Goal: Task Accomplishment & Management: Manage account settings

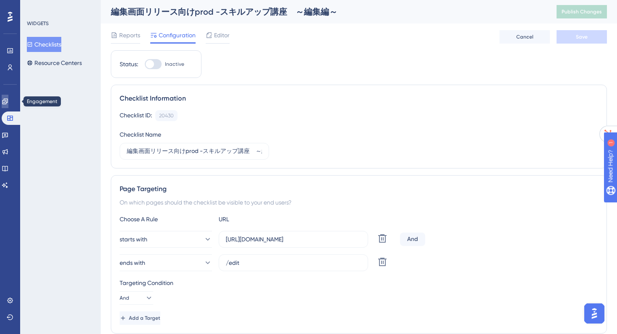
click at [8, 102] on icon at bounding box center [4, 101] width 5 height 5
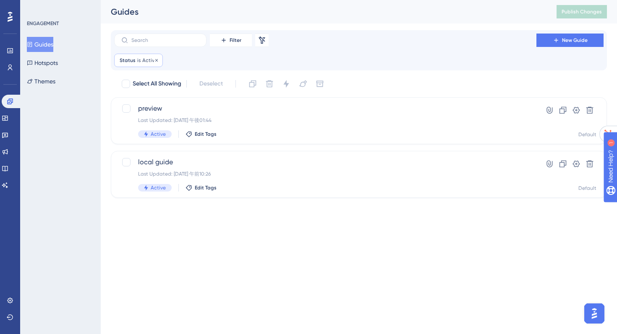
click at [150, 62] on span "Active" at bounding box center [149, 60] width 15 height 7
click at [154, 62] on icon at bounding box center [156, 60] width 5 height 5
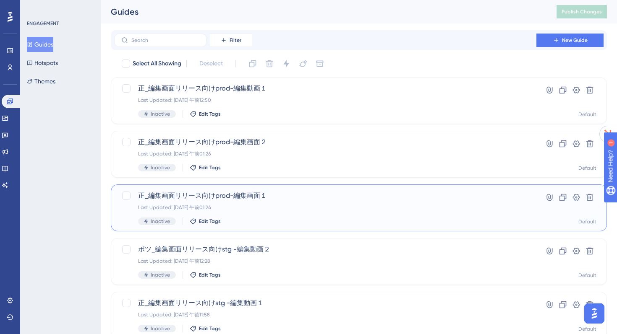
click at [262, 200] on span "正_編集画面リリース向けprod-編集画面１" at bounding box center [325, 196] width 374 height 10
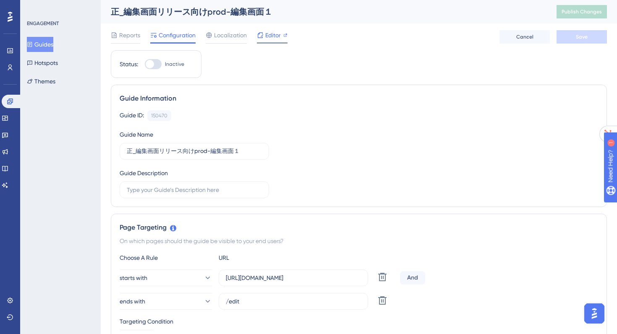
click at [272, 39] on span "Editor" at bounding box center [273, 35] width 16 height 10
drag, startPoint x: 136, startPoint y: 151, endPoint x: 192, endPoint y: 155, distance: 56.3
click at [192, 155] on input "正_編集画面リリース向けprod-編集画面１" at bounding box center [194, 151] width 135 height 9
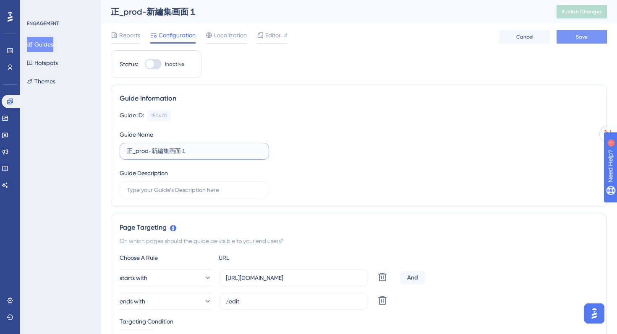
type input "正_prod-新編集画面１"
click at [592, 37] on button "Save" at bounding box center [581, 36] width 50 height 13
click at [52, 45] on button "Guides" at bounding box center [40, 44] width 26 height 15
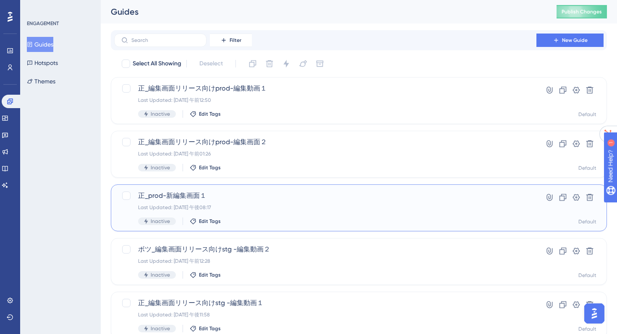
click at [208, 195] on span "正_prod-新編集画面１" at bounding box center [325, 196] width 374 height 10
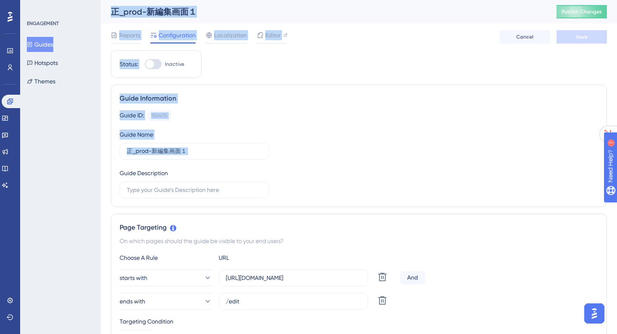
drag, startPoint x: 197, startPoint y: 156, endPoint x: 98, endPoint y: 150, distance: 99.2
click at [210, 151] on input "正_prod-新編集画面１" at bounding box center [194, 151] width 135 height 9
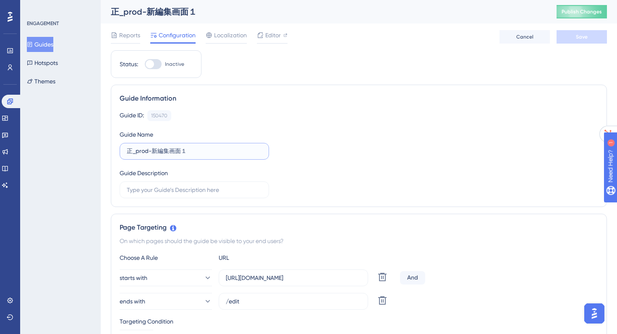
drag, startPoint x: 210, startPoint y: 151, endPoint x: 118, endPoint y: 151, distance: 91.4
click at [118, 151] on div "Guide Information Guide ID: 150470 Copy Guide Name 正_prod-新編集画面１ Guide Descript…" at bounding box center [359, 146] width 496 height 122
click at [53, 46] on button "Guides" at bounding box center [40, 44] width 26 height 15
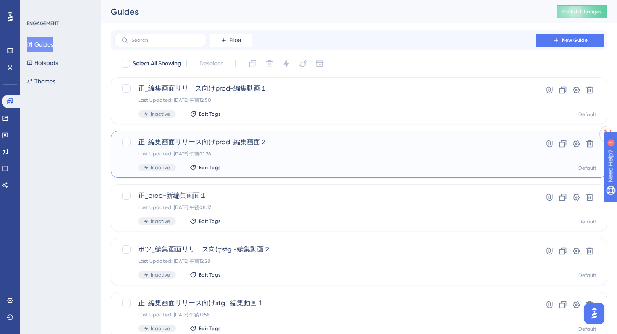
click at [182, 144] on span "正_編集画面リリース向けprod-編集画面２" at bounding box center [325, 142] width 374 height 10
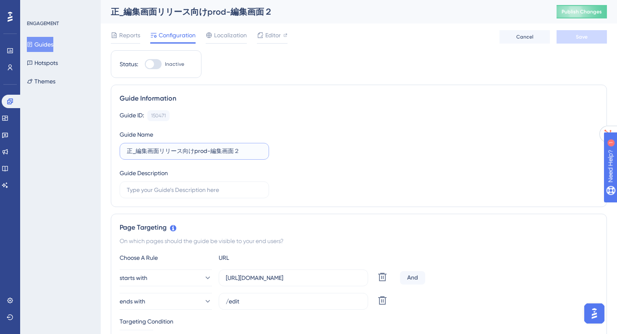
drag, startPoint x: 234, startPoint y: 152, endPoint x: 107, endPoint y: 146, distance: 127.3
paste input "prod-新編集画面１"
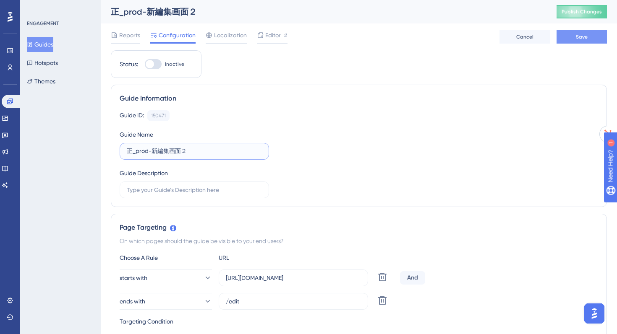
type input "正_prod-新編集画面２"
click at [573, 36] on button "Save" at bounding box center [581, 36] width 50 height 13
click at [53, 46] on button "Guides" at bounding box center [40, 44] width 26 height 15
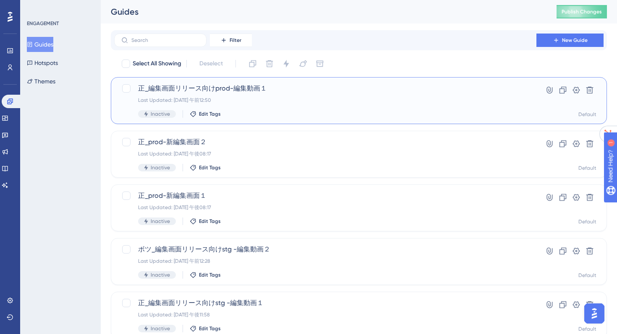
click at [254, 89] on span "正_編集画面リリース向けprod-編集動画１" at bounding box center [325, 88] width 374 height 10
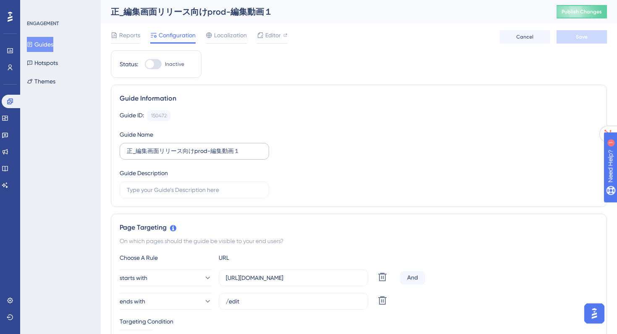
click at [125, 151] on label "正_編集画面リリース向けprod-編集動画１" at bounding box center [194, 151] width 149 height 17
click at [127, 151] on input "正_編集画面リリース向けprod-編集動画１" at bounding box center [194, 151] width 135 height 9
paste input "正_prod-新編集画面１"
click at [127, 152] on input "正_編集画面リリース向けprod-編集動画１" at bounding box center [194, 151] width 135 height 9
paste input "正_prod-新編集画面１"
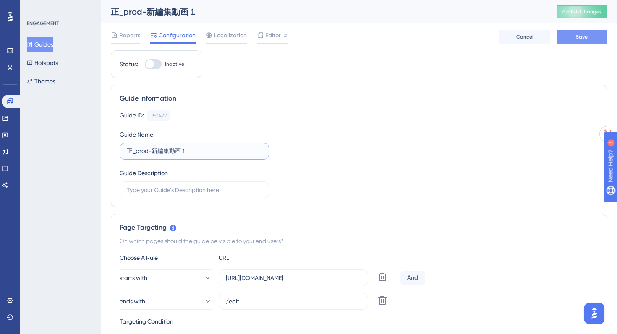
type input "正_prod-新編集動画１"
click at [586, 37] on span "Save" at bounding box center [582, 37] width 12 height 7
click at [582, 15] on span "Publish Changes" at bounding box center [581, 11] width 40 height 7
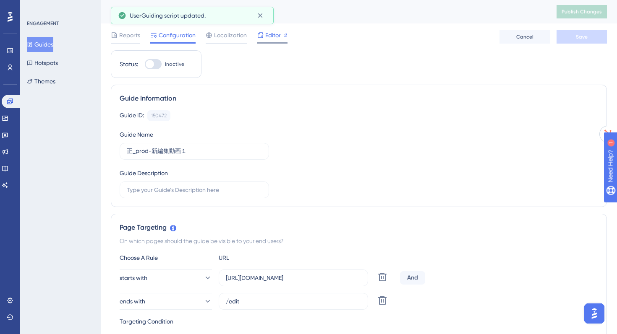
click at [272, 37] on span "Editor" at bounding box center [273, 35] width 16 height 10
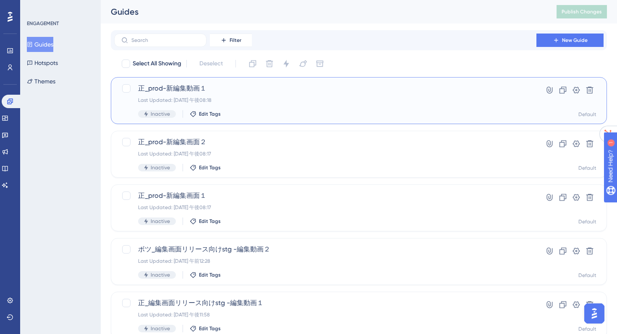
click at [198, 88] on span "正_prod-新編集動画１" at bounding box center [325, 88] width 374 height 10
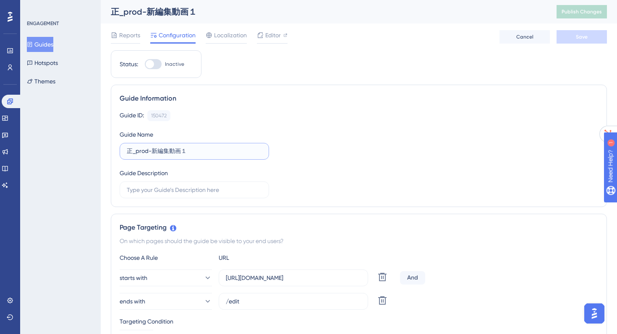
click at [204, 148] on input "正_prod-新編集動画１" at bounding box center [194, 151] width 135 height 9
type input "正_prod-新編集動画2"
click at [577, 40] on button "Save" at bounding box center [581, 36] width 50 height 13
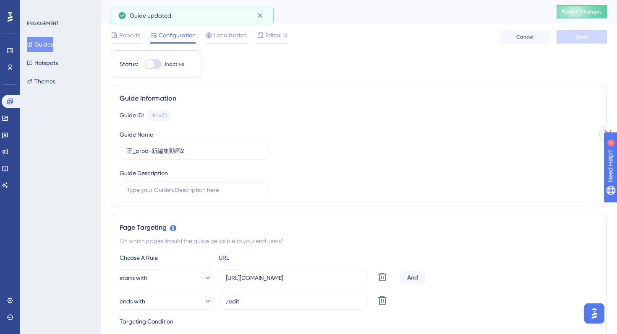
click at [53, 42] on button "Guides" at bounding box center [40, 44] width 26 height 15
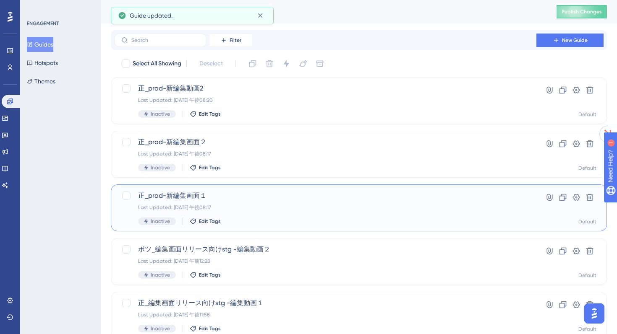
click at [204, 193] on span "正_prod-新編集画面１" at bounding box center [325, 196] width 374 height 10
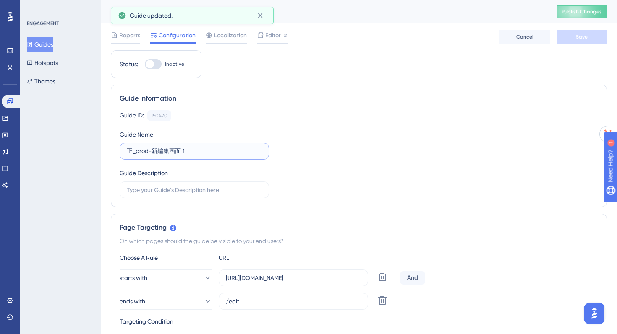
click at [193, 149] on input "正_prod-新編集画面１" at bounding box center [194, 151] width 135 height 9
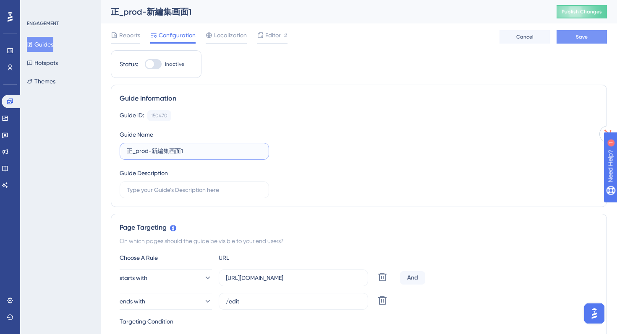
type input "正_prod-新編集画面1"
click at [578, 37] on span "Save" at bounding box center [582, 37] width 12 height 7
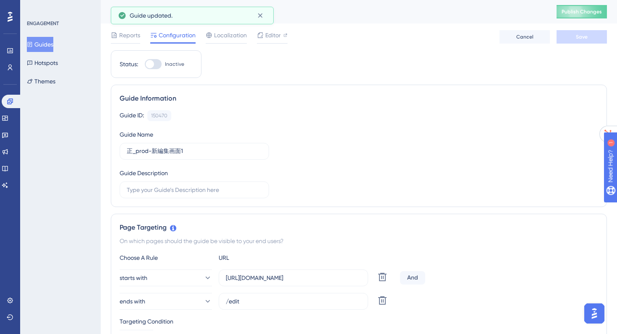
click at [48, 47] on button "Guides" at bounding box center [40, 44] width 26 height 15
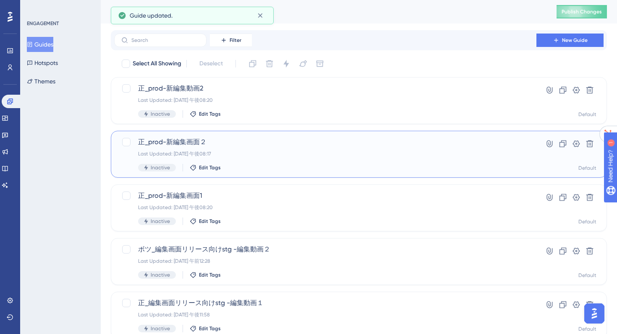
click at [201, 141] on span "正_prod-新編集画面２" at bounding box center [325, 142] width 374 height 10
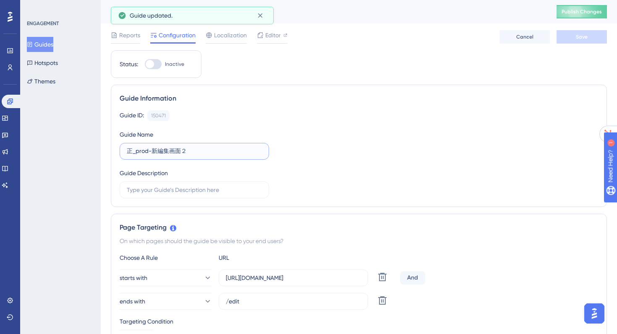
click at [204, 154] on input "正_prod-新編集画面２" at bounding box center [194, 151] width 135 height 9
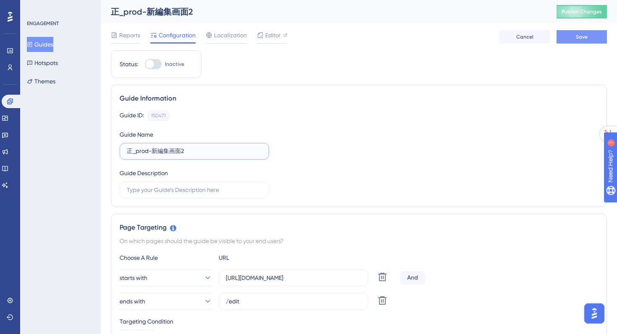
type input "正_prod-新編集画面2"
click at [572, 33] on button "Save" at bounding box center [581, 36] width 50 height 13
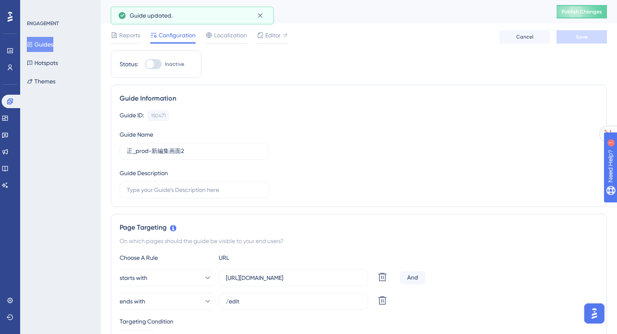
click at [37, 40] on button "Guides" at bounding box center [40, 44] width 26 height 15
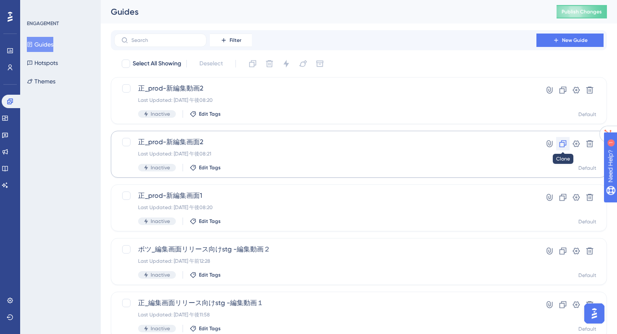
click at [562, 143] on icon at bounding box center [562, 144] width 8 height 8
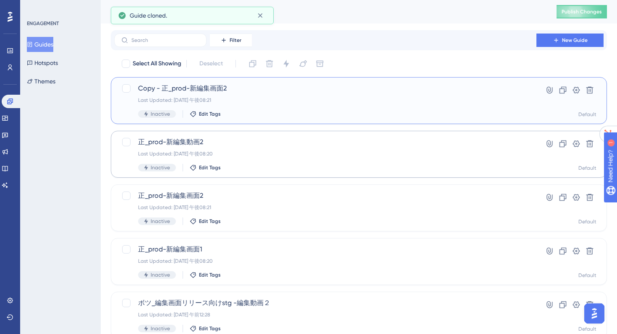
click at [163, 88] on span "Copy - 正_prod-新編集画面2" at bounding box center [325, 88] width 374 height 10
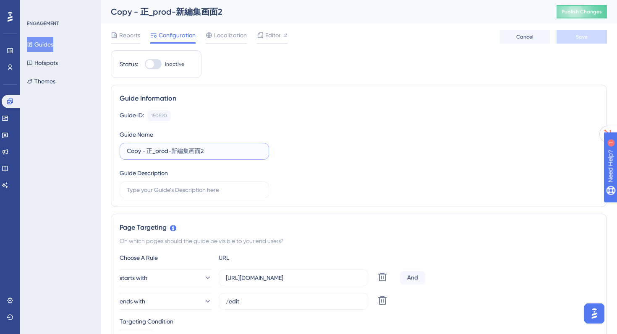
click at [201, 151] on input "Copy - 正_prod-新編集画面2" at bounding box center [194, 151] width 135 height 9
drag, startPoint x: 147, startPoint y: 151, endPoint x: 25, endPoint y: 142, distance: 122.9
type input "正_prod-新編集動画1"
click at [571, 38] on button "Save" at bounding box center [581, 36] width 50 height 13
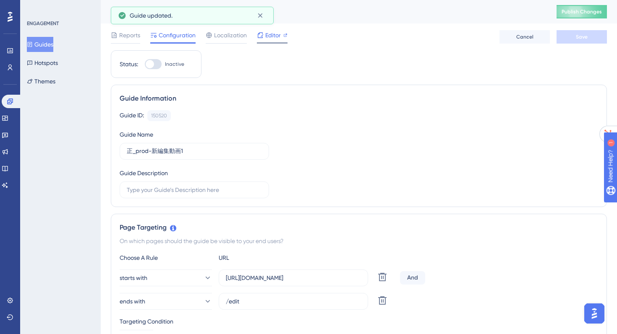
click at [272, 39] on span "Editor" at bounding box center [273, 35] width 16 height 10
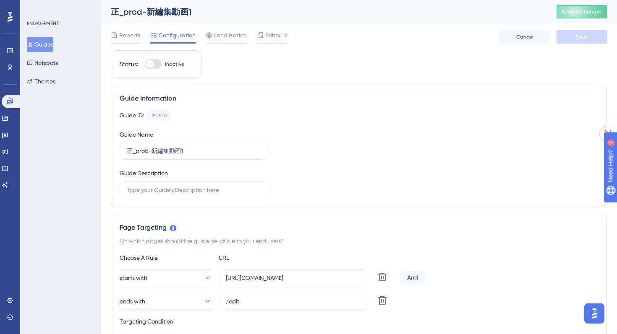
click at [49, 43] on button "Guides" at bounding box center [40, 44] width 26 height 15
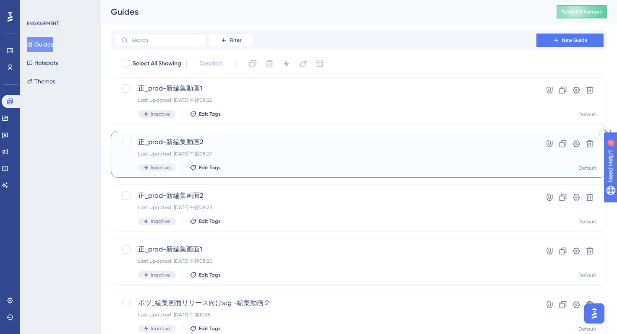
click at [215, 138] on span "正_prod-新編集動画2" at bounding box center [325, 142] width 374 height 10
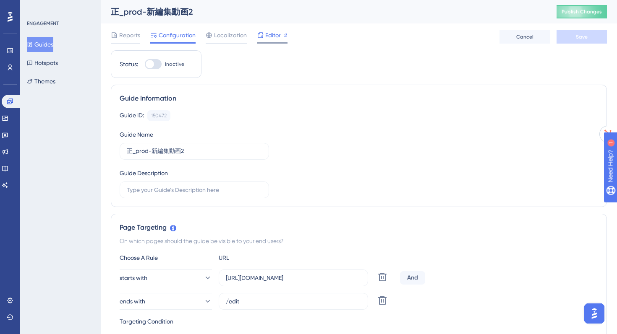
click at [265, 32] on span "Editor" at bounding box center [273, 35] width 16 height 10
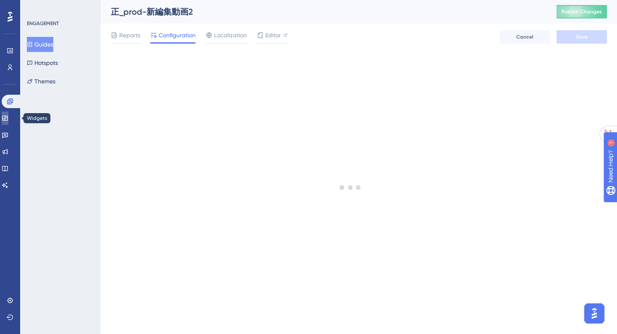
click at [7, 123] on link at bounding box center [5, 118] width 7 height 13
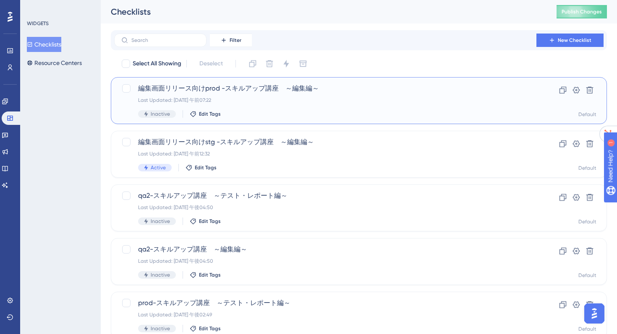
click at [229, 102] on div "Last Updated: 2025年8月23日 午前07:22" at bounding box center [325, 100] width 374 height 7
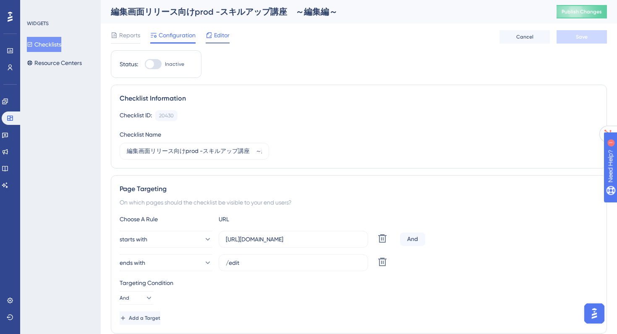
click at [225, 40] on span "Editor" at bounding box center [222, 35] width 16 height 10
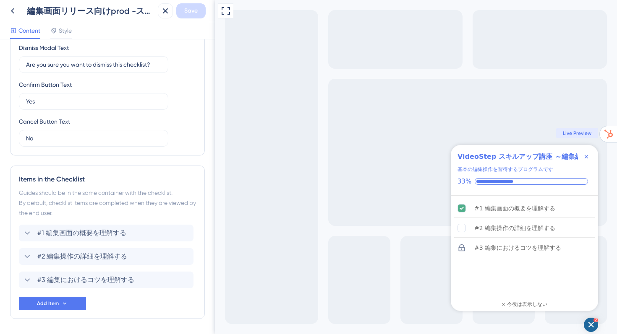
scroll to position [298, 0]
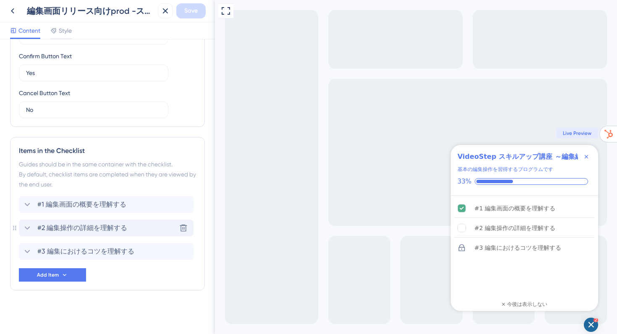
click at [57, 232] on span "#2 編集操作の詳細を理解する" at bounding box center [82, 228] width 90 height 10
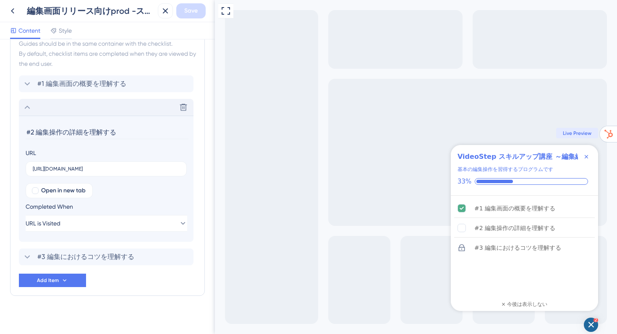
scroll to position [424, 0]
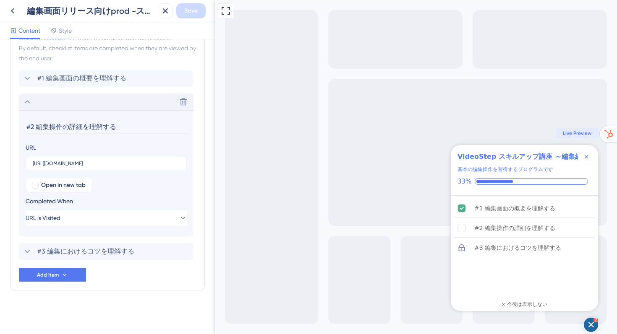
drag, startPoint x: 128, startPoint y: 130, endPoint x: 24, endPoint y: 119, distance: 104.1
click at [24, 119] on section "#2 編集操作の詳細を理解する URL https://app.videostep.io/manuals/a21948ab-5222-434a-b463-09…" at bounding box center [106, 173] width 174 height 126
click at [61, 218] on span "URL is Visited" at bounding box center [43, 218] width 35 height 10
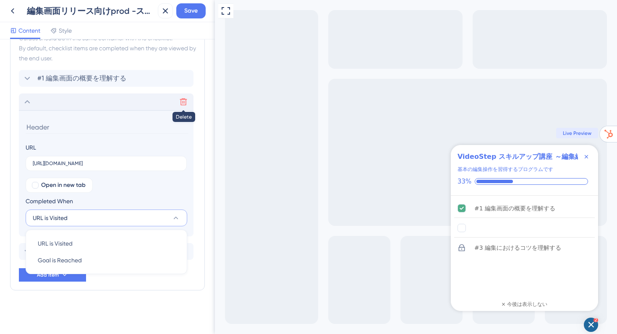
click at [185, 103] on icon at bounding box center [183, 102] width 8 height 8
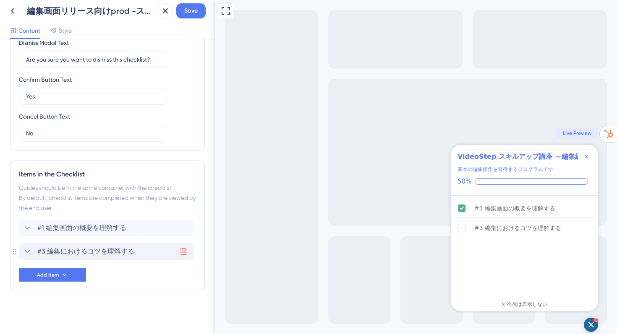
scroll to position [275, 0]
click at [48, 273] on span "Add Item" at bounding box center [48, 275] width 22 height 7
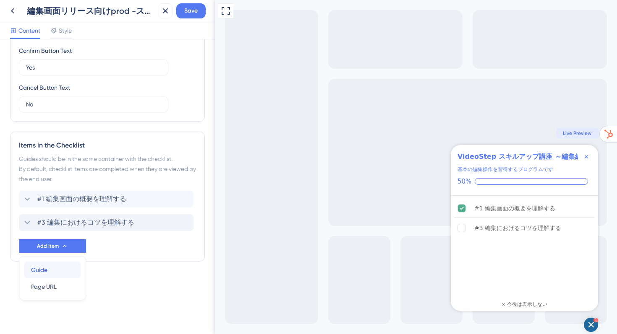
click at [39, 267] on span "Guide" at bounding box center [39, 270] width 16 height 10
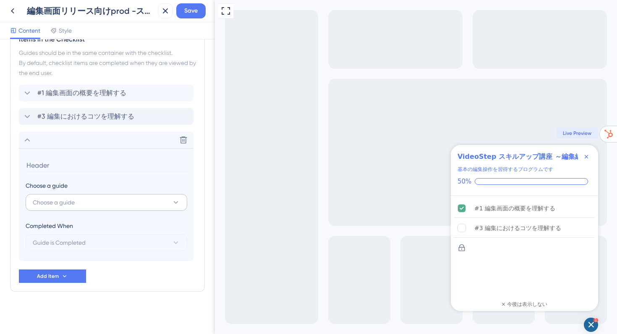
scroll to position [411, 0]
click at [56, 204] on span "Choose a guide" at bounding box center [54, 201] width 42 height 10
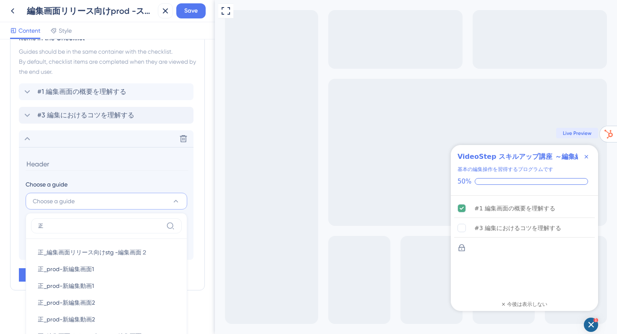
scroll to position [449, 0]
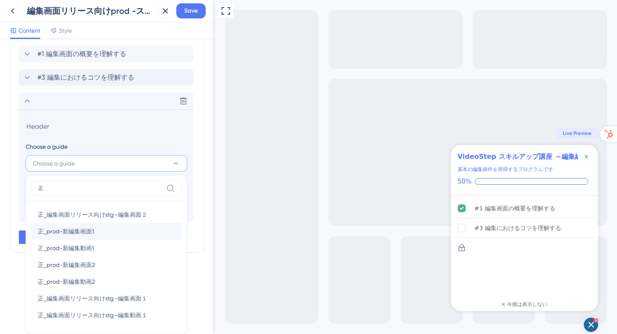
type input "正"
click at [107, 233] on div "正_prod-新編集画面1 正_prod-新編集画面1" at bounding box center [106, 231] width 137 height 17
type input "正_prod-新編集画面1"
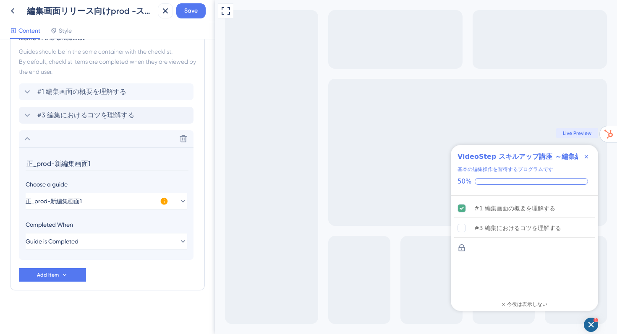
scroll to position [411, 0]
click at [103, 242] on button "Guide is Completed" at bounding box center [106, 241] width 161 height 17
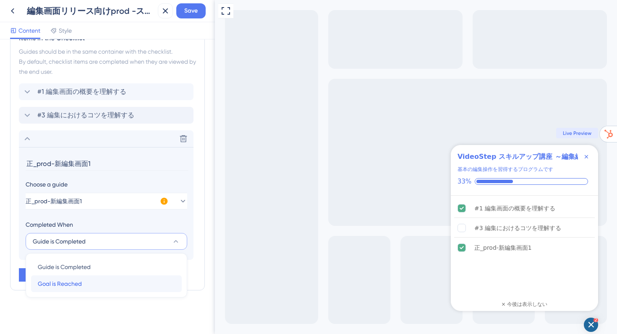
click at [76, 289] on div "Goal is Reached Goal is Reached" at bounding box center [106, 284] width 137 height 17
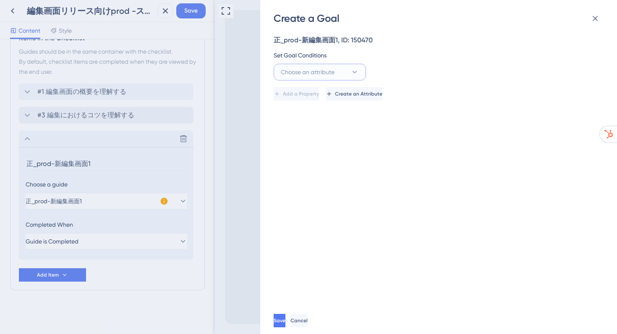
click at [320, 73] on span "Choose an attribute" at bounding box center [308, 72] width 54 height 10
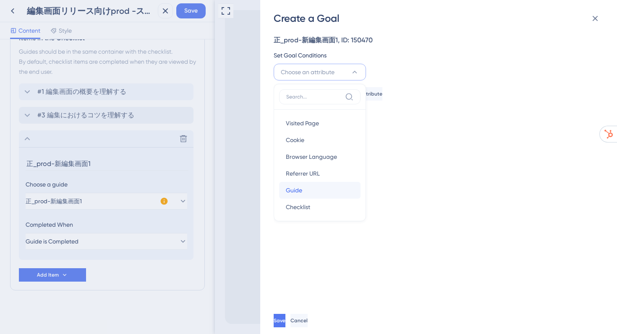
click at [304, 187] on div "Guide Guide" at bounding box center [320, 190] width 68 height 17
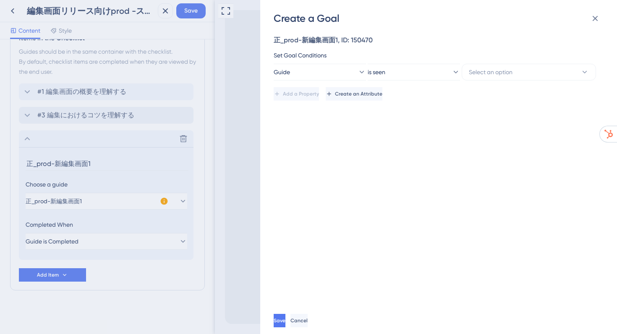
click at [118, 240] on div "Create a Goal 正_prod-新編集画面1, ID: 150470 Set Goal Conditions Guide is seen Selec…" at bounding box center [308, 167] width 617 height 334
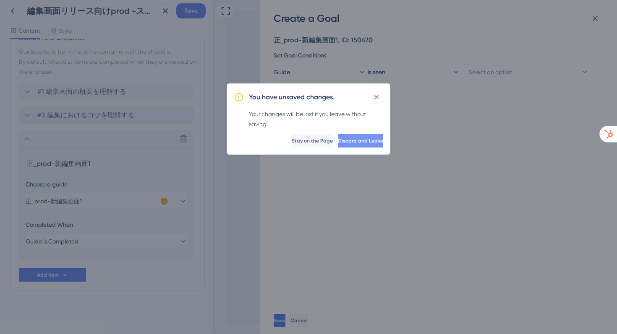
click at [338, 146] on button "Discard and Leave" at bounding box center [360, 140] width 45 height 13
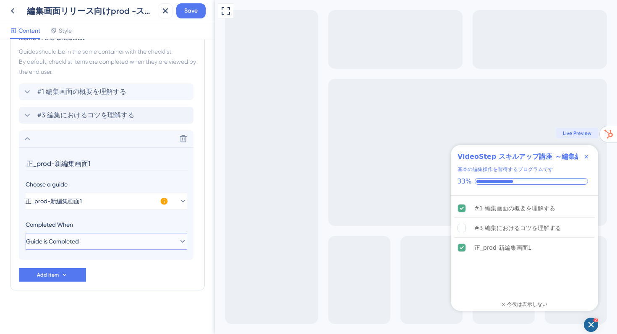
click at [144, 247] on button "Guide is Completed" at bounding box center [106, 241] width 161 height 17
click at [92, 266] on div "Guide is Completed Guide is Completed" at bounding box center [106, 267] width 137 height 17
click at [95, 243] on button "Guide is Completed" at bounding box center [106, 241] width 161 height 17
click at [73, 287] on span "Goal is Reached" at bounding box center [60, 284] width 44 height 10
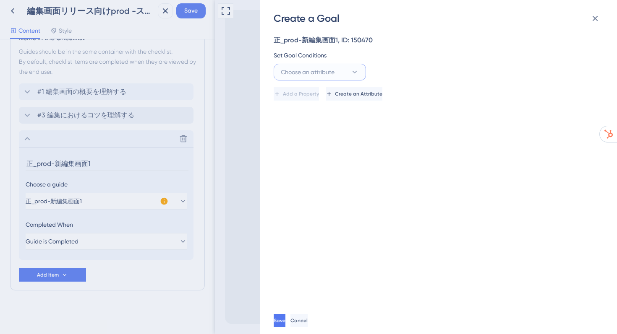
click at [310, 74] on span "Choose an attribute" at bounding box center [308, 72] width 54 height 10
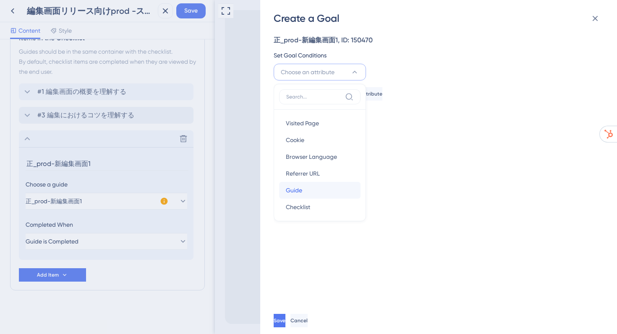
click at [301, 188] on span "Guide" at bounding box center [294, 190] width 16 height 10
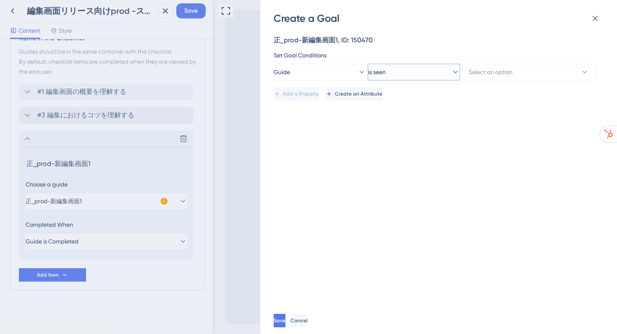
click at [412, 70] on button "is seen" at bounding box center [413, 72] width 92 height 17
click at [403, 134] on span "is completed" at bounding box center [397, 131] width 34 height 10
click at [473, 74] on span "Select an option" at bounding box center [491, 72] width 44 height 10
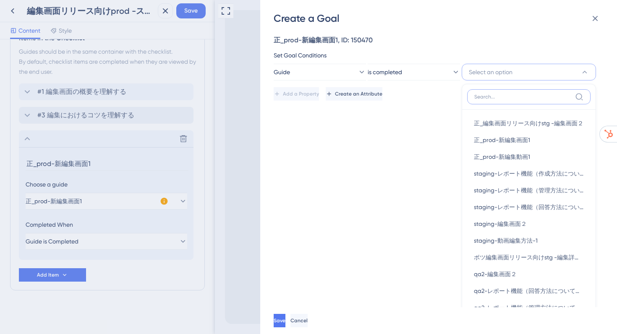
scroll to position [38, 0]
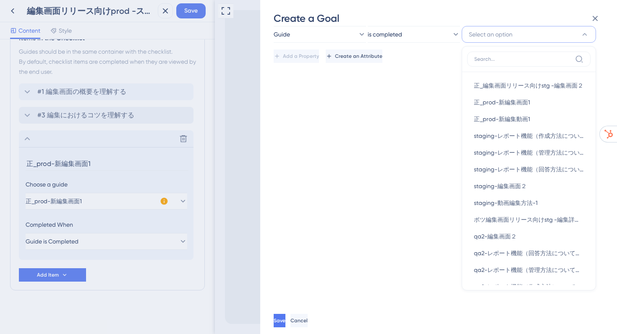
click at [495, 68] on div at bounding box center [528, 62] width 123 height 21
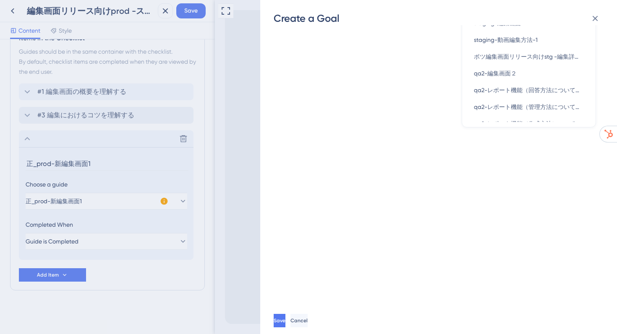
scroll to position [0, 0]
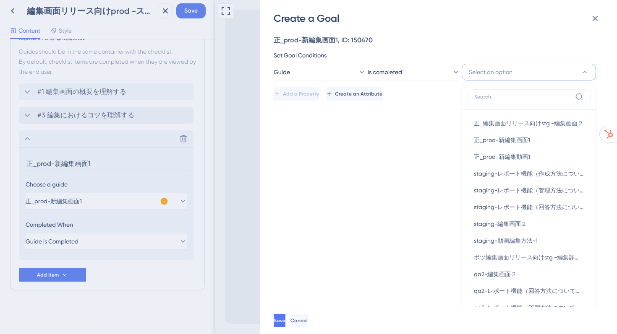
click at [479, 69] on span "Select an option" at bounding box center [491, 72] width 44 height 10
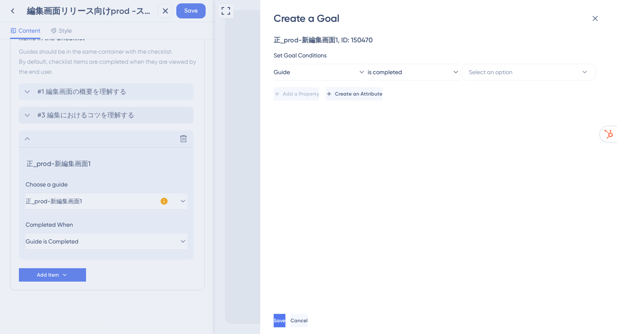
click at [485, 87] on div "Add a Property Create an Attribute" at bounding box center [435, 93] width 325 height 13
click at [479, 75] on span "Select an option" at bounding box center [491, 72] width 44 height 10
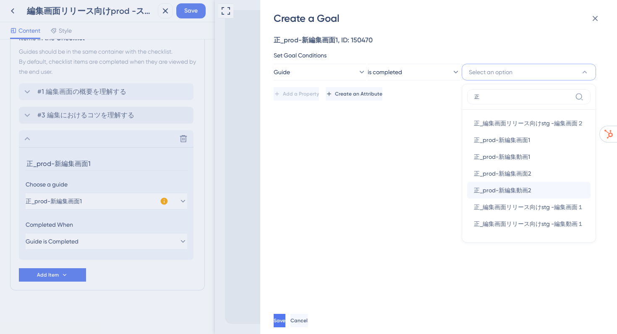
type input "正"
click at [532, 187] on div "正_prod-新編集動画2 正_prod-新編集動画2" at bounding box center [529, 190] width 110 height 17
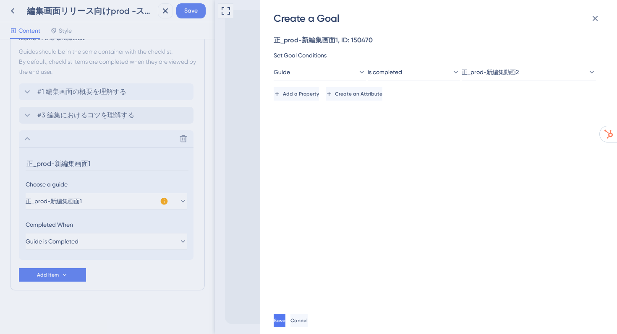
click at [114, 205] on div "Create a Goal 正_prod-新編集画面1, ID: 150470 Set Goal Conditions Guide is completed …" at bounding box center [308, 167] width 617 height 334
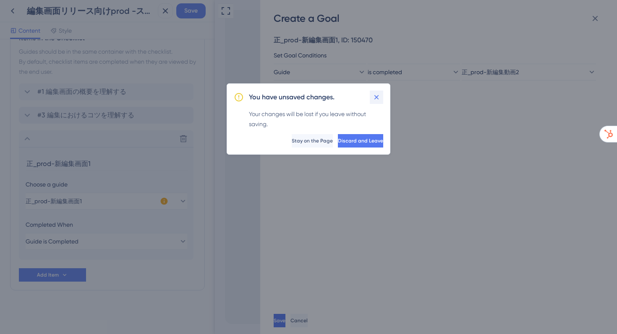
click at [376, 99] on icon at bounding box center [376, 97] width 8 height 8
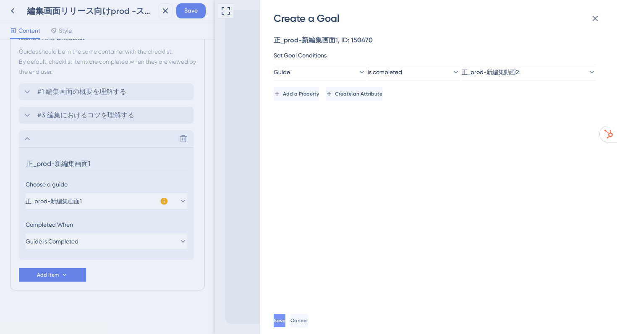
click at [285, 324] on span "Save" at bounding box center [279, 321] width 12 height 7
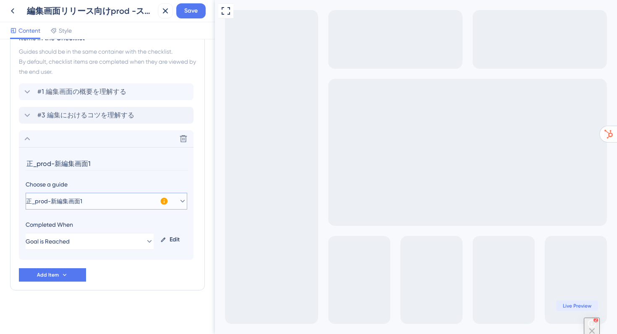
click at [115, 198] on button "正_prod-新編集画面1" at bounding box center [106, 201] width 161 height 17
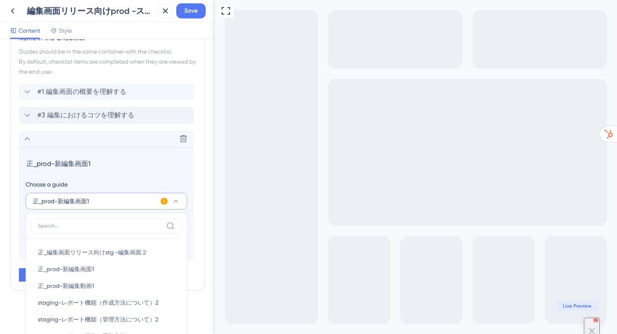
scroll to position [520, 0]
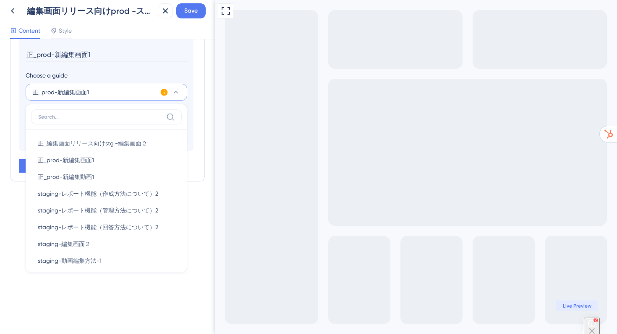
click at [94, 124] on label at bounding box center [106, 116] width 151 height 15
click at [94, 120] on input at bounding box center [100, 117] width 125 height 7
click at [89, 114] on input at bounding box center [100, 117] width 125 height 7
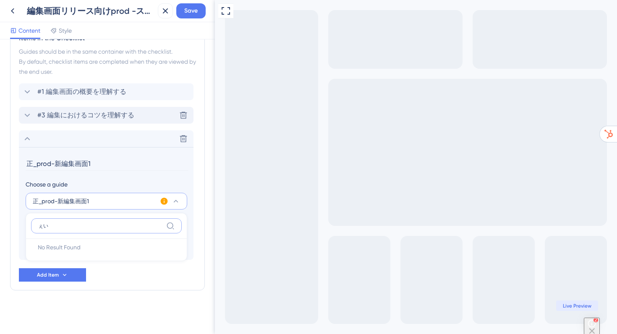
type input "ぇ"
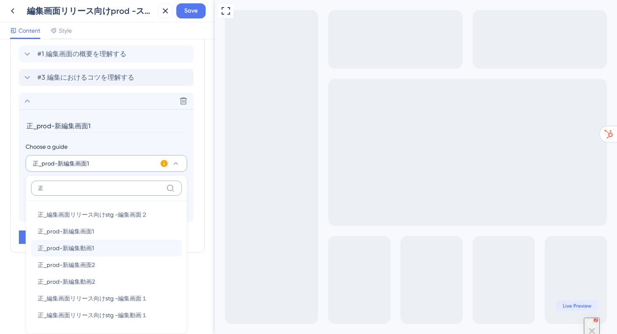
type input "正"
click at [91, 249] on span "正_prod-新編集動画1" at bounding box center [66, 248] width 56 height 10
type input "正_prod-新編集動画1"
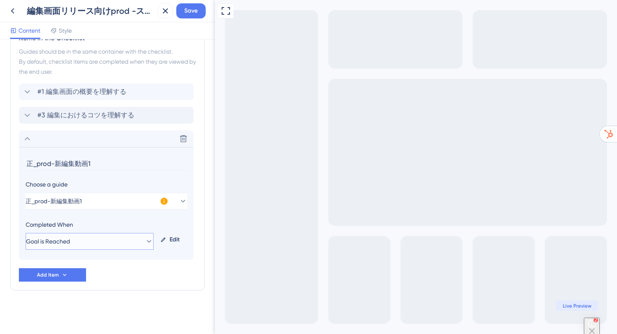
click at [96, 245] on button "Goal is Reached" at bounding box center [90, 241] width 128 height 17
click at [80, 285] on span "Goal is Reached" at bounding box center [60, 284] width 44 height 10
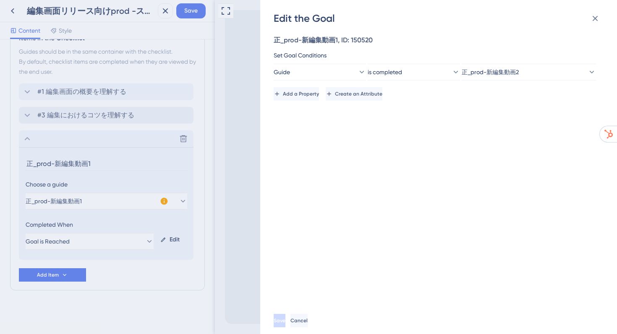
click at [192, 12] on div "Edit the Goal 正_prod-新編集動画1, ID: 150520 Set Goal Conditions Guide is completed …" at bounding box center [308, 167] width 617 height 334
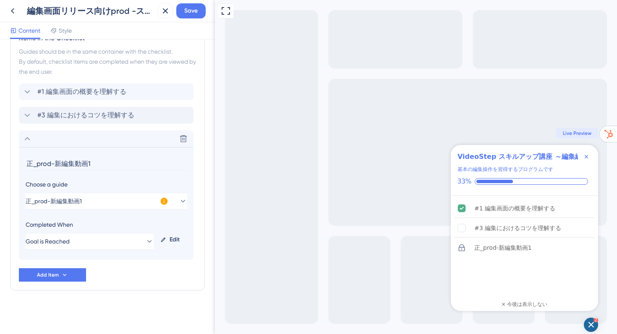
click at [192, 12] on span "Save" at bounding box center [190, 11] width 13 height 10
click at [13, 10] on icon at bounding box center [13, 11] width 10 height 10
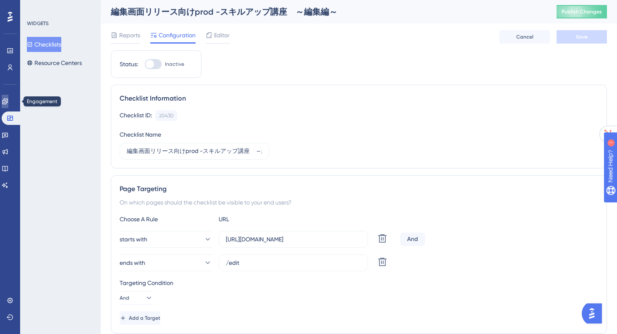
click at [8, 99] on icon at bounding box center [5, 101] width 7 height 7
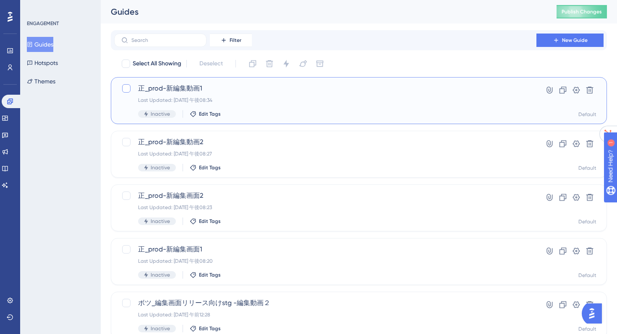
click at [125, 92] on div at bounding box center [126, 88] width 8 height 8
checkbox input "true"
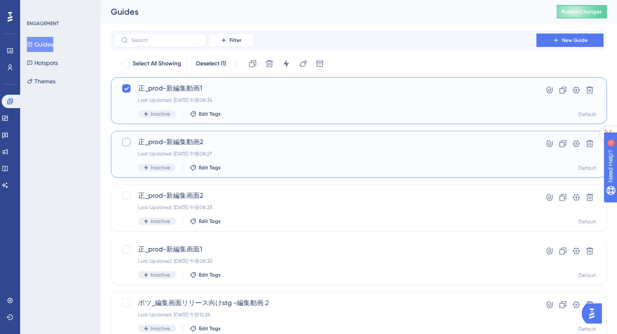
click at [125, 144] on div at bounding box center [126, 142] width 8 height 8
checkbox input "true"
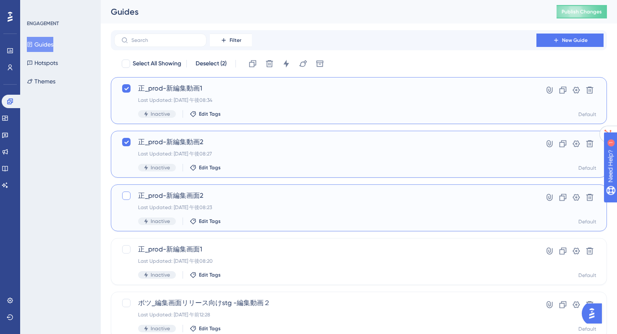
click at [127, 196] on div at bounding box center [126, 196] width 8 height 8
checkbox input "true"
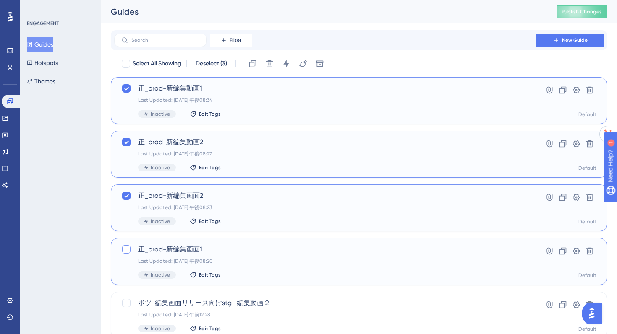
click at [126, 248] on div at bounding box center [126, 249] width 8 height 8
checkbox input "true"
click at [290, 63] on icon at bounding box center [286, 64] width 8 height 8
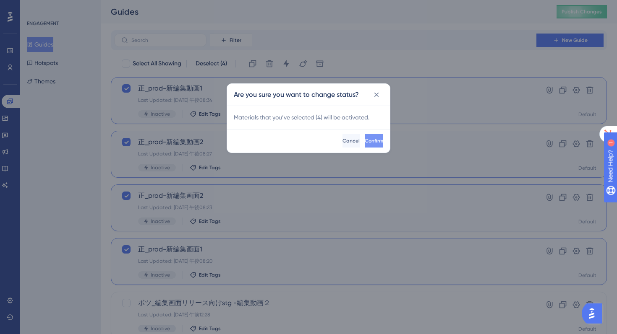
click at [365, 138] on span "Confirm" at bounding box center [374, 141] width 18 height 7
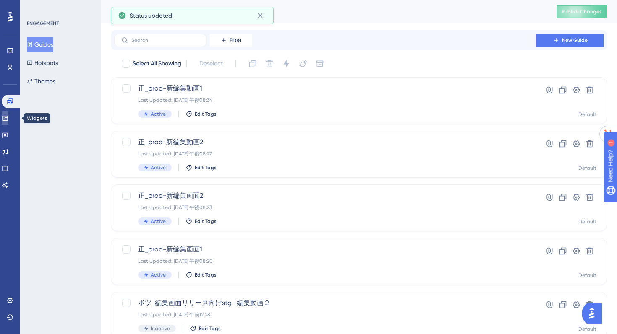
click at [8, 117] on icon at bounding box center [5, 118] width 7 height 7
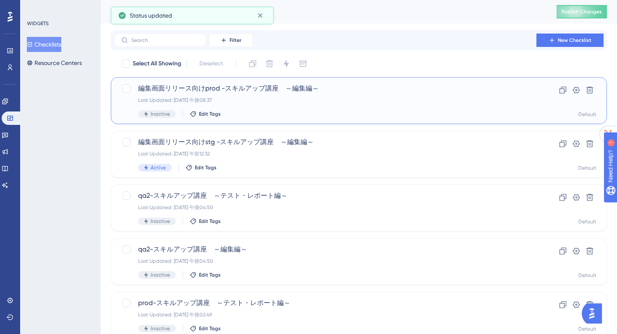
click at [158, 99] on div "Last Updated: 2025年8月23日 午後08:37" at bounding box center [325, 100] width 374 height 7
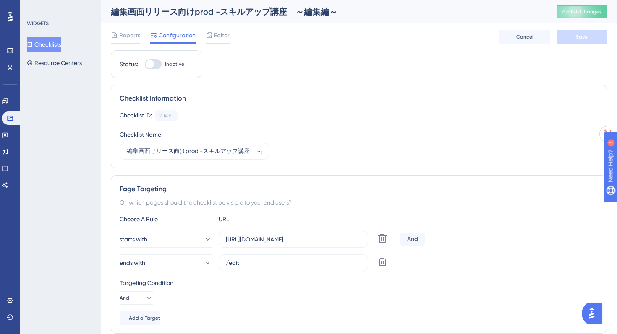
click at [161, 65] on div at bounding box center [153, 64] width 17 height 10
click at [145, 65] on input "Inactive" at bounding box center [144, 64] width 0 height 0
checkbox input "true"
click at [591, 39] on button "Save" at bounding box center [581, 36] width 50 height 13
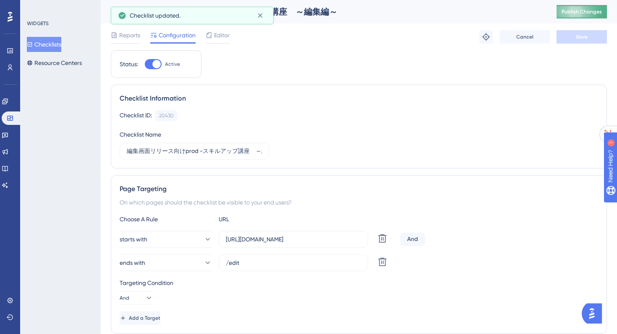
click at [575, 13] on span "Publish Changes" at bounding box center [581, 11] width 40 height 7
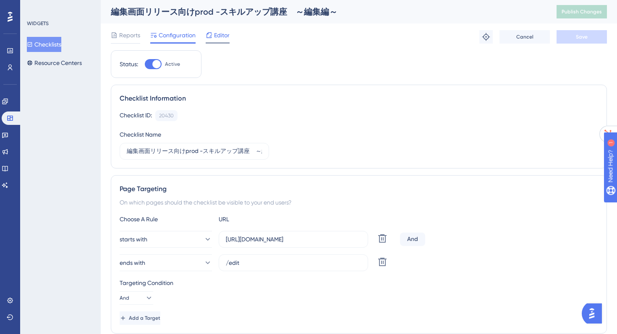
click at [213, 34] on div "Editor" at bounding box center [218, 35] width 24 height 10
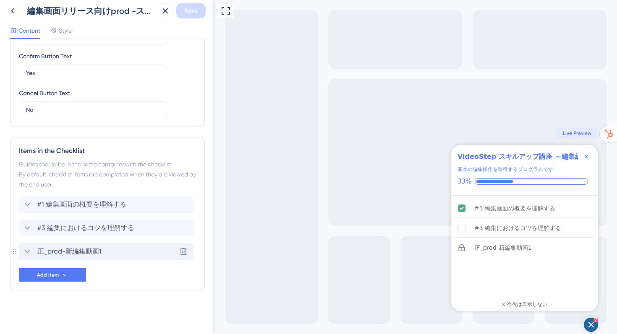
click at [67, 247] on span "正_prod-新編集動画1" at bounding box center [69, 252] width 64 height 10
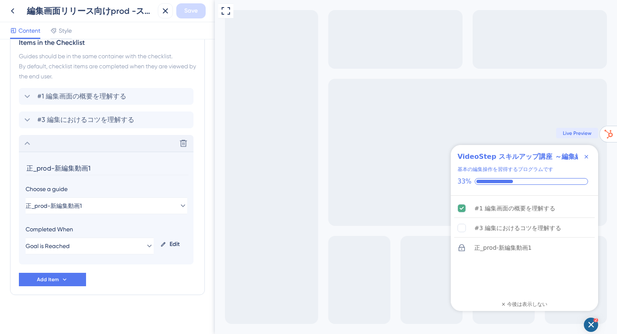
scroll to position [411, 0]
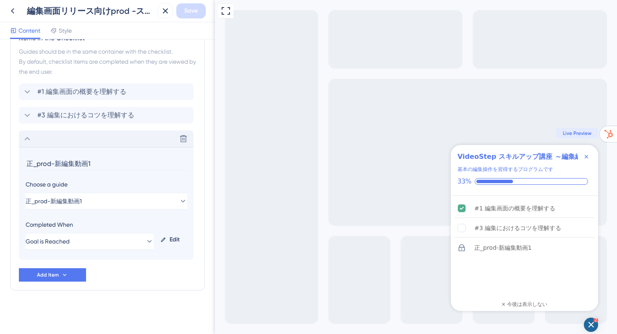
drag, startPoint x: 99, startPoint y: 164, endPoint x: 0, endPoint y: 162, distance: 99.4
click at [0, 162] on div "Checklist Header Title VideoStep スキルアップ講座 ～編集編～ Subtitle 基本の編集操作を習得するプログラムです Fu…" at bounding box center [107, 186] width 215 height 295
type input "#2 編集操作の詳細を理解する"
click at [27, 138] on icon at bounding box center [27, 138] width 5 height 3
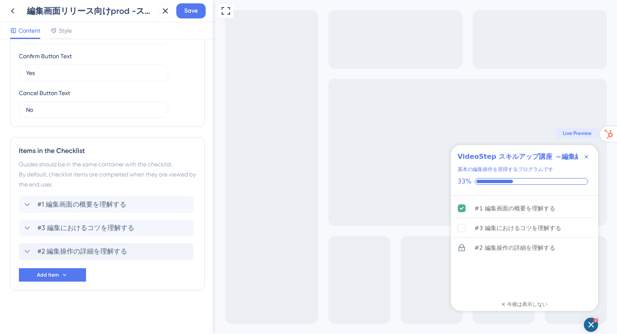
click at [15, 249] on div "Items in the Checklist Guides should be in the same container with the checklis…" at bounding box center [107, 214] width 195 height 154
drag, startPoint x: 18, startPoint y: 250, endPoint x: 18, endPoint y: 215, distance: 35.2
click at [19, 215] on div "#1 編集画面の概要を理解する #3 編集におけるコツを理解する #2 編集操作の詳細を理解する" at bounding box center [107, 228] width 177 height 64
click at [199, 15] on button "Save" at bounding box center [190, 10] width 29 height 15
click at [14, 13] on icon at bounding box center [13, 11] width 10 height 10
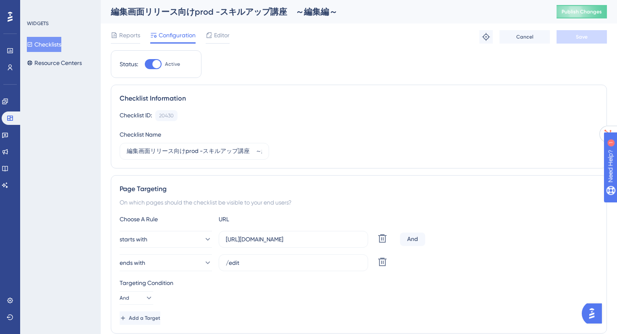
click at [576, 18] on div "編集画面リリース向けprod -スキルアップ講座　～編集編～ Publish Changes" at bounding box center [359, 11] width 516 height 23
click at [573, 14] on span "Publish Changes" at bounding box center [581, 11] width 40 height 7
click at [8, 96] on link at bounding box center [5, 101] width 7 height 13
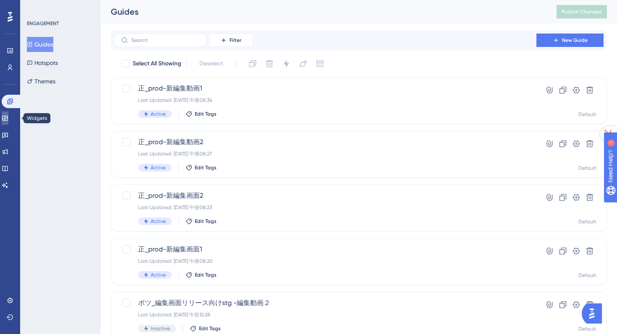
click at [8, 121] on icon at bounding box center [5, 118] width 7 height 7
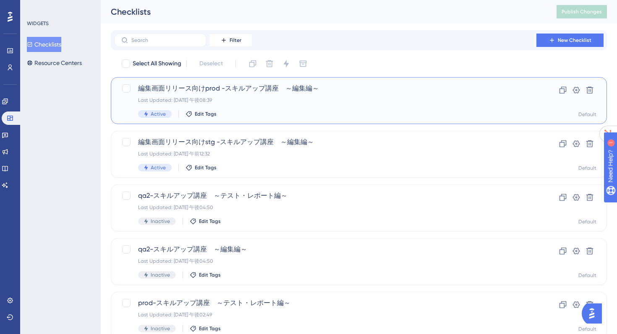
click at [212, 109] on div "編集画面リリース向けprod -スキルアップ講座　～編集編～ Last Updated: 2025年8月23日 午後08:39 Active Edit Tags" at bounding box center [325, 100] width 374 height 34
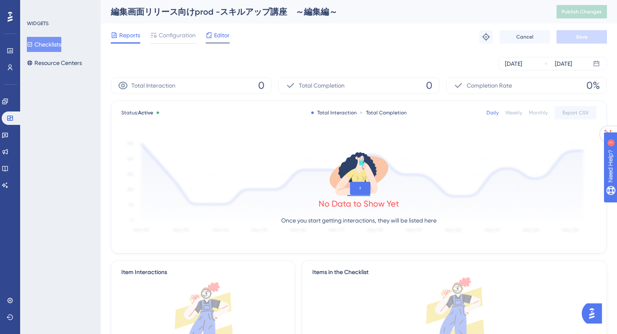
click at [213, 40] on div "Editor" at bounding box center [218, 36] width 24 height 13
click at [10, 122] on link at bounding box center [12, 118] width 20 height 13
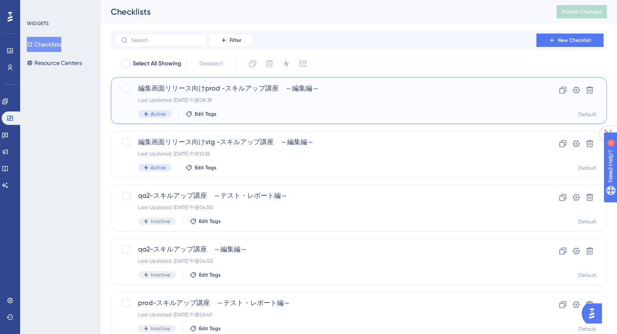
click at [195, 99] on div "Last Updated: 2025年8月23日 午後08:39" at bounding box center [325, 100] width 374 height 7
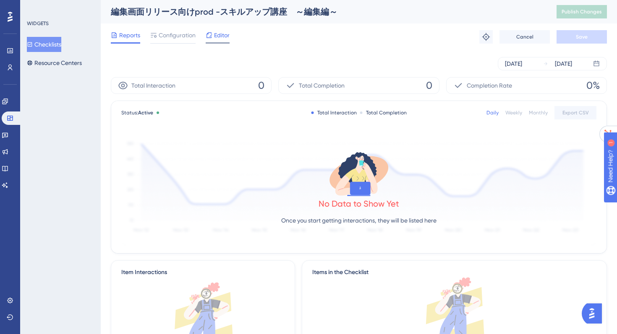
click at [219, 39] on span "Editor" at bounding box center [222, 35] width 16 height 10
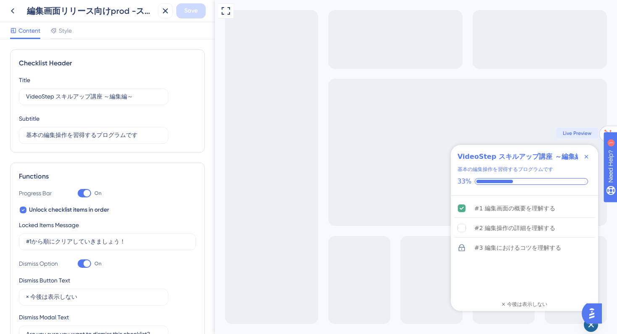
scroll to position [298, 0]
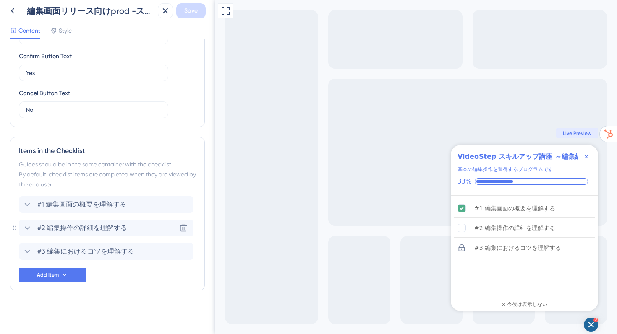
click at [81, 231] on span "#2 編集操作の詳細を理解する" at bounding box center [82, 228] width 90 height 10
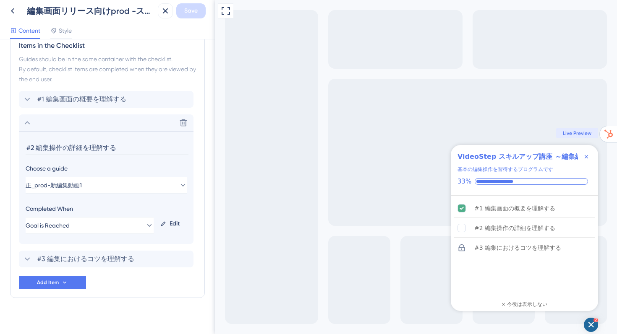
scroll to position [411, 0]
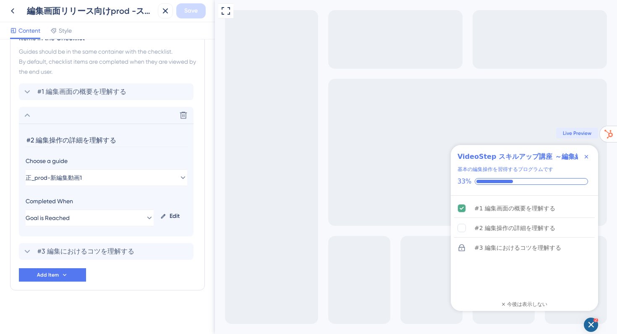
click at [174, 220] on div "Edit" at bounding box center [172, 216] width 30 height 20
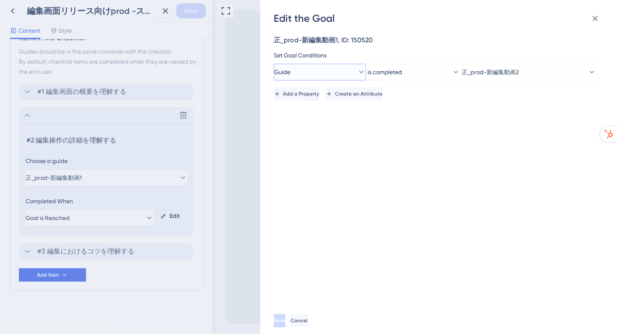
click at [315, 71] on button "Guide" at bounding box center [319, 72] width 92 height 17
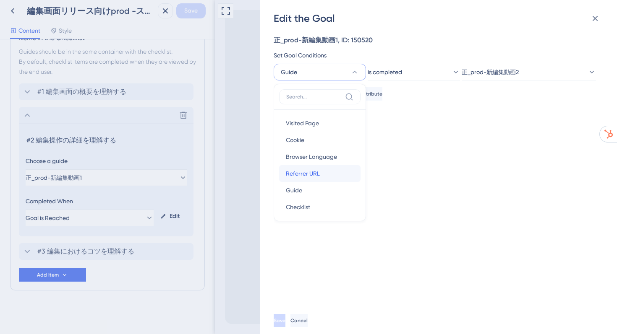
click at [299, 175] on span "Referrer URL" at bounding box center [303, 174] width 34 height 10
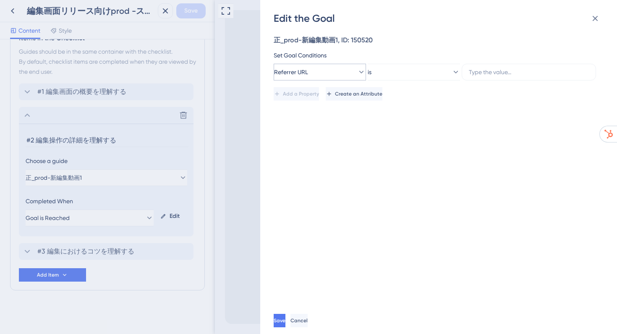
drag, startPoint x: 267, startPoint y: 72, endPoint x: 328, endPoint y: 72, distance: 61.2
click at [329, 72] on div "Edit the Goal 正_prod-新編集動画1, ID: 150520 Set Goal Conditions Referrer URL is Add…" at bounding box center [438, 167] width 357 height 334
click at [349, 68] on button "Referrer URL" at bounding box center [319, 72] width 92 height 17
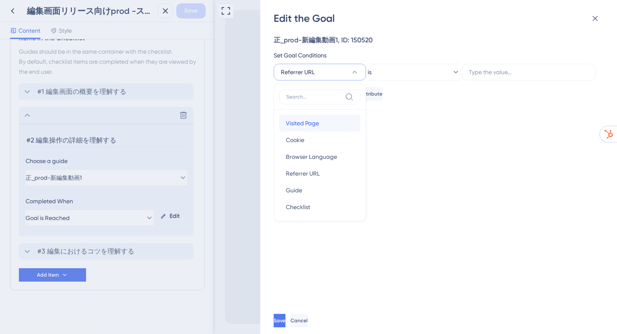
click at [316, 125] on span "Visited Page" at bounding box center [302, 123] width 33 height 10
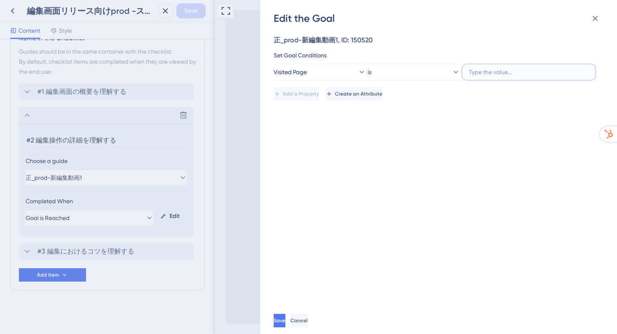
click at [500, 70] on input "text" at bounding box center [529, 72] width 120 height 9
paste input "https://app.videostep.io/manuals/a21948ab-5222-434a-b463-09c76b1dbb24"
type input "https://app.videostep.io/manuals/a21948ab-5222-434a-b463-09c76b1dbb24"
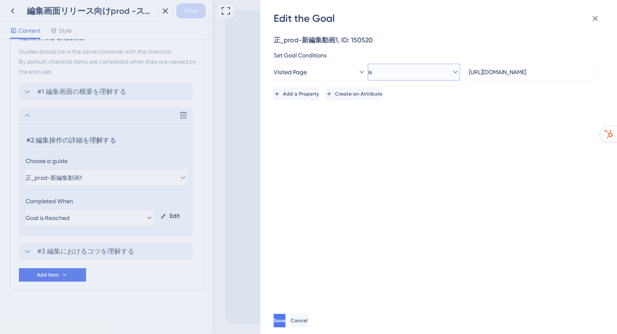
click at [420, 73] on button "is" at bounding box center [413, 72] width 92 height 17
click at [421, 73] on button "is" at bounding box center [413, 72] width 92 height 17
click at [285, 318] on span "Save" at bounding box center [279, 321] width 12 height 7
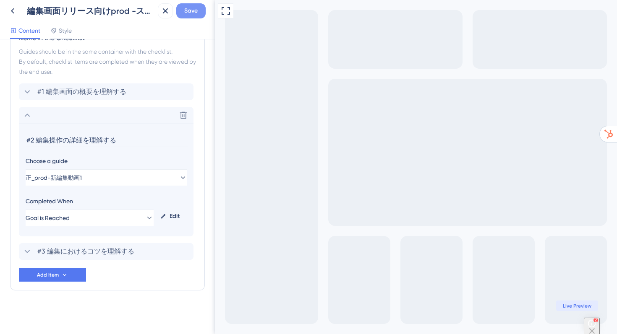
click at [196, 9] on span "Save" at bounding box center [190, 11] width 13 height 10
click at [12, 11] on icon at bounding box center [12, 10] width 3 height 5
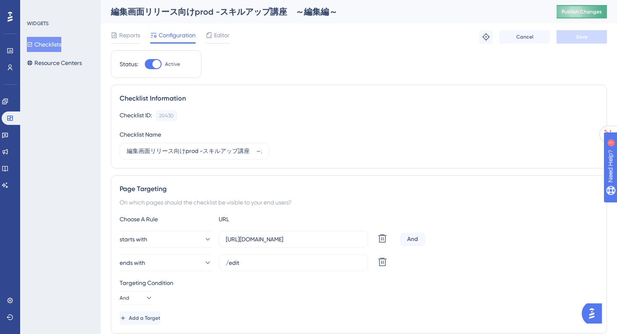
click at [575, 13] on span "Publish Changes" at bounding box center [581, 11] width 40 height 7
click at [218, 39] on span "Editor" at bounding box center [222, 35] width 16 height 10
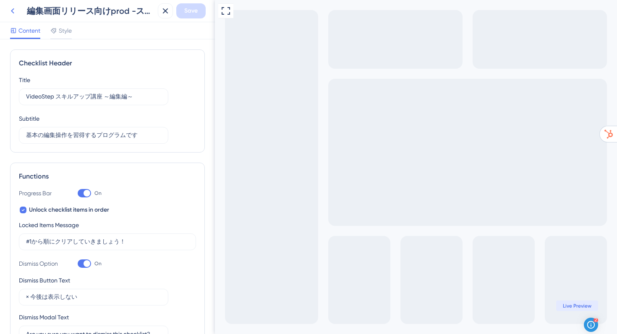
click at [13, 11] on icon at bounding box center [13, 11] width 10 height 10
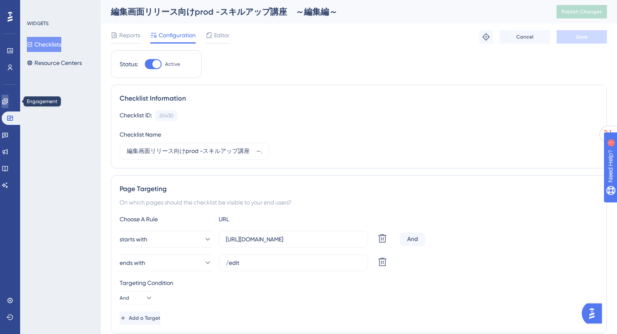
click at [7, 102] on icon at bounding box center [5, 101] width 7 height 7
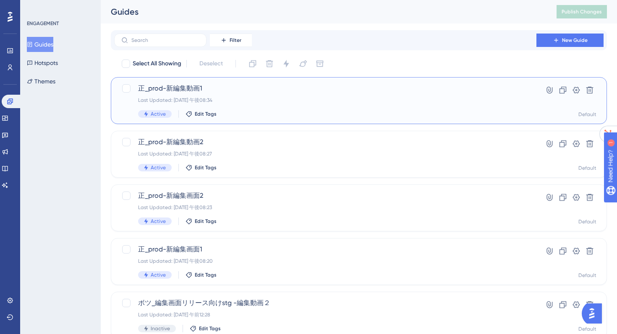
click at [194, 93] on span "正_prod-新編集動画1" at bounding box center [325, 88] width 374 height 10
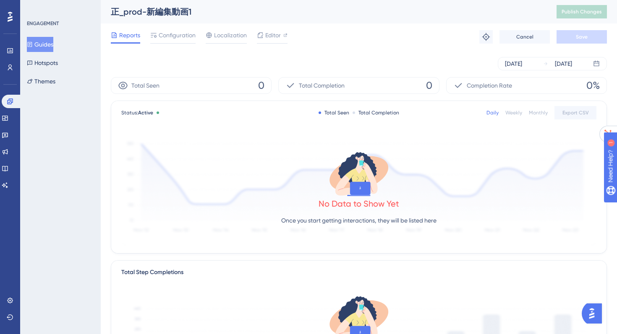
click at [43, 43] on button "Guides" at bounding box center [40, 44] width 26 height 15
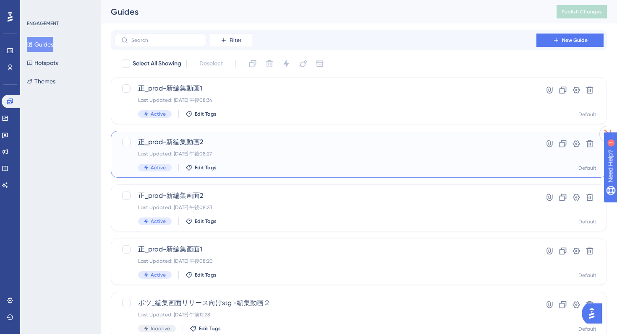
click at [218, 141] on span "正_prod-新編集動画2" at bounding box center [325, 142] width 374 height 10
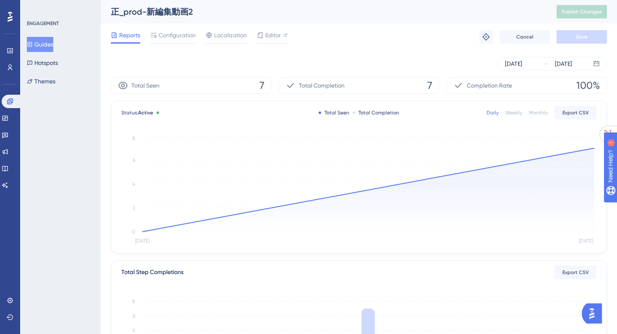
click at [268, 29] on div "Reports Configuration Localization Editor Troubleshoot Cancel Save" at bounding box center [359, 36] width 496 height 27
click at [273, 40] on span "Editor" at bounding box center [273, 35] width 16 height 10
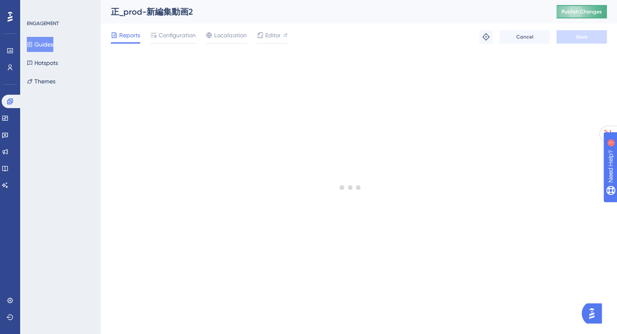
click at [567, 12] on span "Publish Changes" at bounding box center [581, 11] width 40 height 7
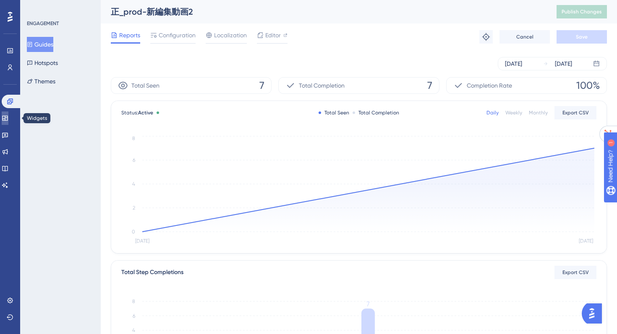
click at [8, 116] on icon at bounding box center [4, 118] width 5 height 5
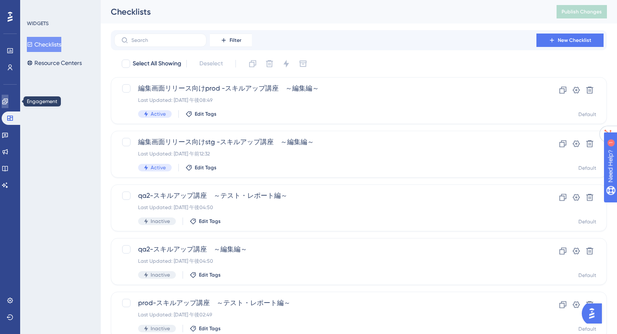
click at [8, 99] on icon at bounding box center [5, 101] width 7 height 7
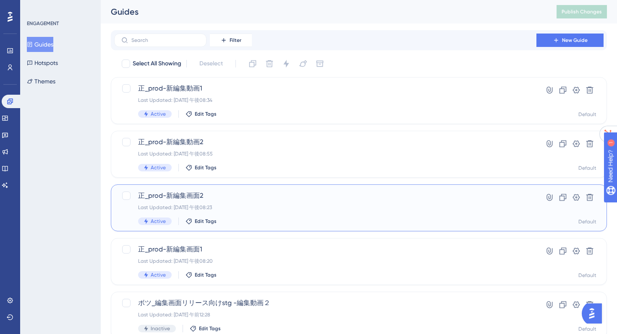
click at [187, 195] on span "正_prod-新編集画面2" at bounding box center [325, 196] width 374 height 10
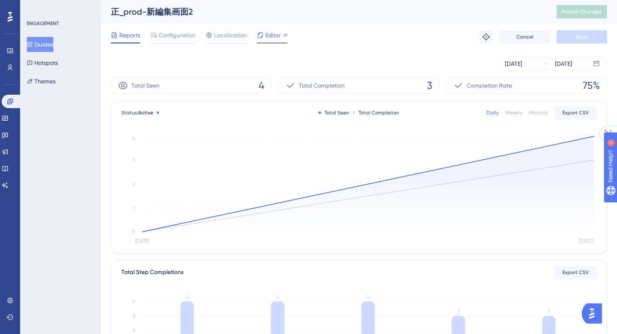
click at [275, 37] on span "Editor" at bounding box center [273, 35] width 16 height 10
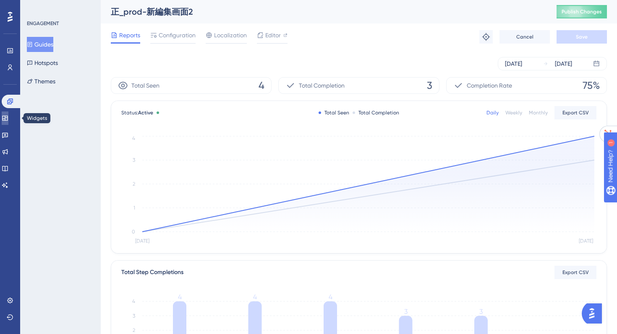
click at [8, 115] on icon at bounding box center [5, 118] width 7 height 7
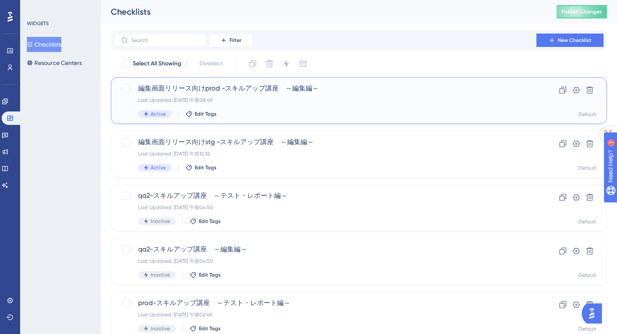
click at [191, 99] on div "Last Updated: 2025年8月23日 午後08:49" at bounding box center [325, 100] width 374 height 7
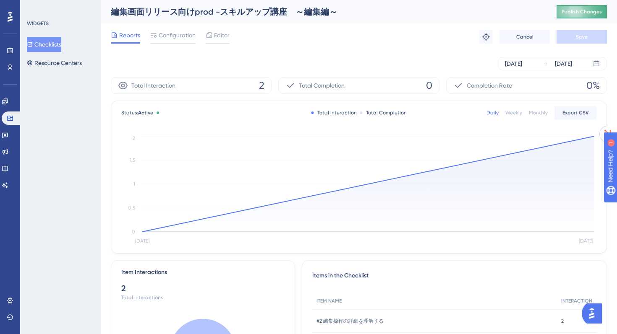
click at [567, 15] on button "Publish Changes" at bounding box center [581, 11] width 50 height 13
click at [217, 38] on span "Editor" at bounding box center [222, 35] width 16 height 10
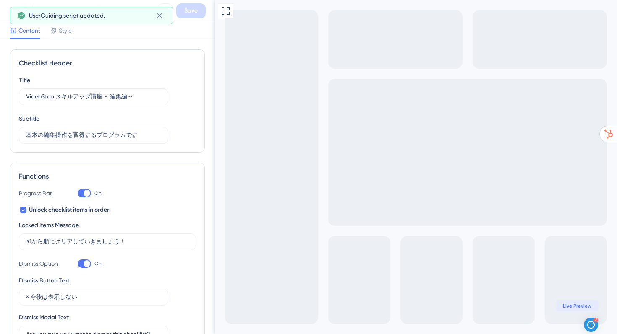
scroll to position [298, 0]
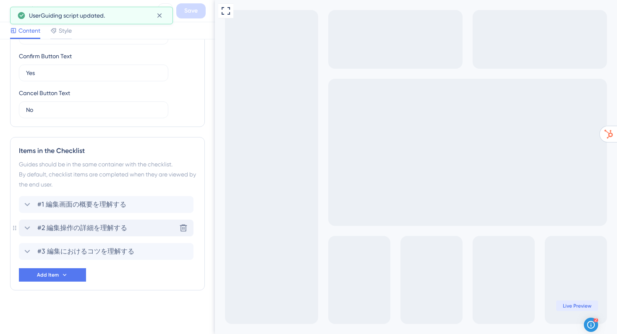
click at [97, 229] on span "#2 編集操作の詳細を理解する" at bounding box center [82, 228] width 90 height 10
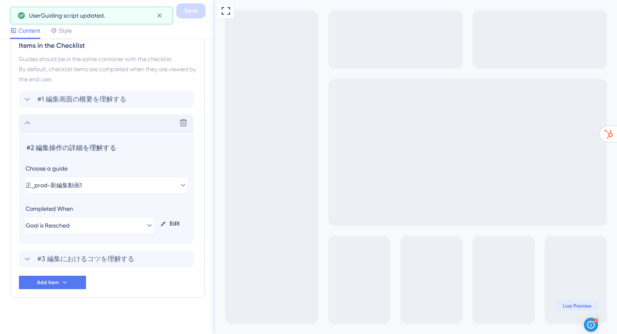
scroll to position [411, 0]
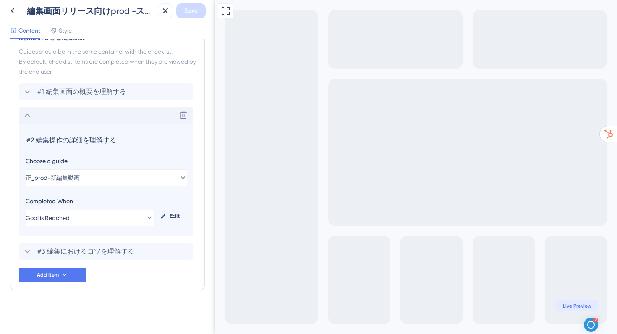
drag, startPoint x: 124, startPoint y: 142, endPoint x: 0, endPoint y: 137, distance: 123.8
click at [0, 137] on div "Checklist Header Title VideoStep スキルアップ講座 ～編集編～ Subtitle 基本の編集操作を習得するプログラムです Fu…" at bounding box center [107, 186] width 215 height 295
click at [92, 174] on button "正_prod-新編集動画1" at bounding box center [106, 177] width 161 height 17
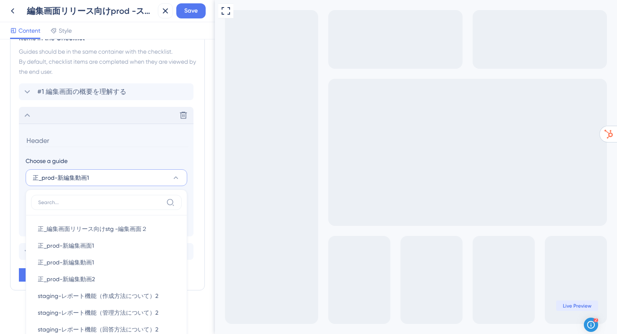
scroll to position [497, 0]
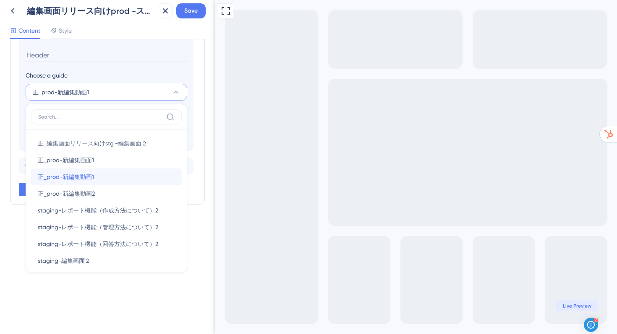
click at [84, 179] on span "正_prod-新編集動画1" at bounding box center [66, 177] width 56 height 10
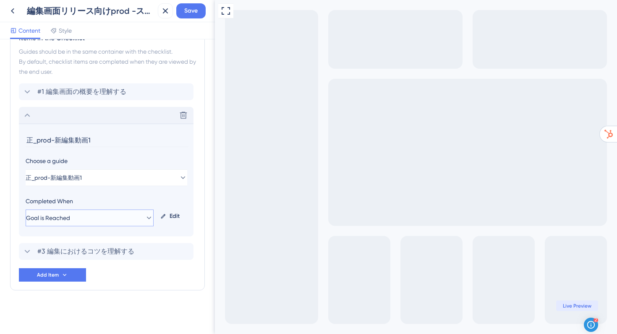
click at [109, 222] on button "Goal is Reached" at bounding box center [90, 218] width 128 height 17
click at [95, 140] on input "正_prod-新編集動画1" at bounding box center [107, 140] width 163 height 13
drag, startPoint x: 102, startPoint y: 144, endPoint x: 23, endPoint y: 140, distance: 79.4
click at [23, 140] on section "正_prod-新編集動画1 Choose a guide 正_prod-新編集動画1 Completed When Goal is Reached Edit" at bounding box center [106, 180] width 174 height 113
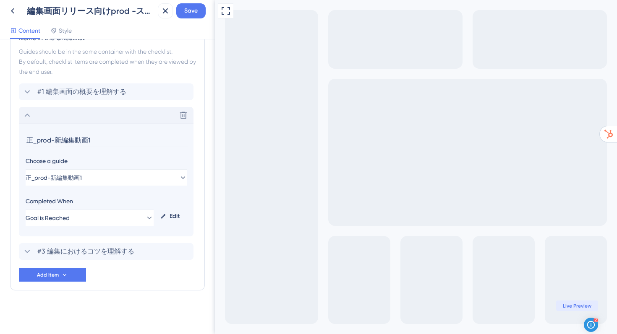
paste input "#2 編集操作の詳細を理解する"
type input "#2 編集操作の詳細を理解する"
click at [101, 216] on button "Goal is Reached" at bounding box center [90, 218] width 128 height 17
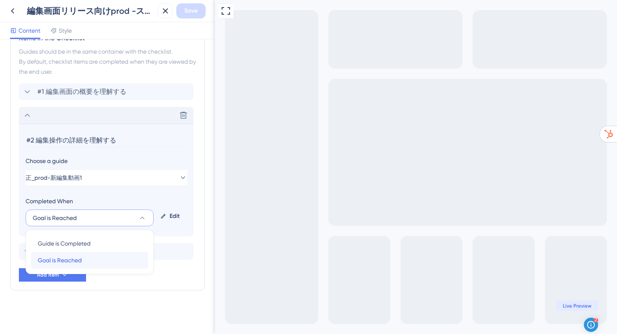
click at [91, 260] on div "Goal is Reached Goal is Reached" at bounding box center [90, 260] width 104 height 17
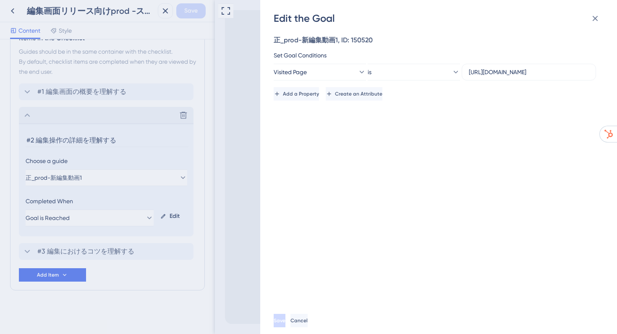
click at [102, 147] on div "Edit the Goal 正_prod-新編集動画1, ID: 150520 Set Goal Conditions Visited Page is htt…" at bounding box center [308, 167] width 617 height 334
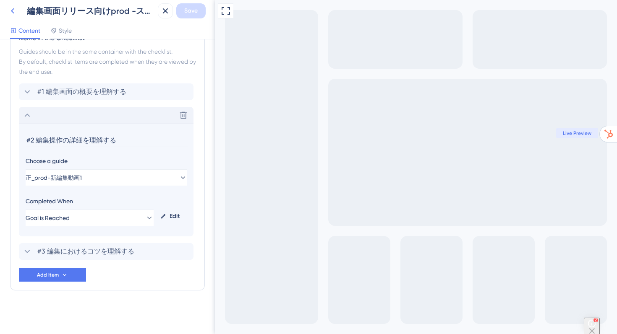
click at [9, 10] on icon at bounding box center [13, 11] width 10 height 10
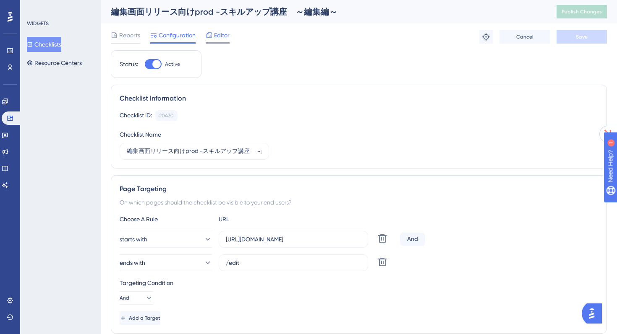
click at [219, 39] on span "Editor" at bounding box center [222, 35] width 16 height 10
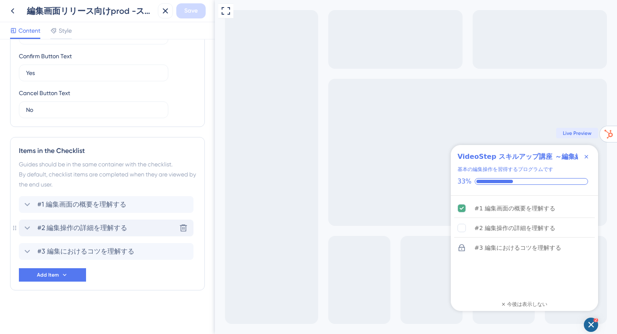
click at [73, 224] on span "#2 編集操作の詳細を理解する" at bounding box center [82, 228] width 90 height 10
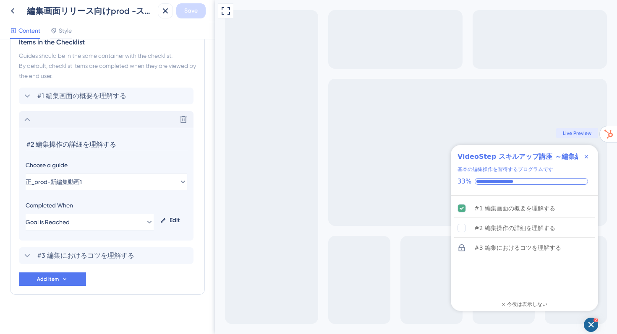
scroll to position [411, 0]
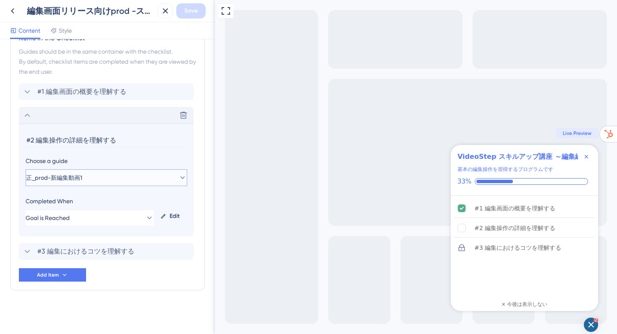
click at [65, 178] on span "正_prod-新編集動画1" at bounding box center [54, 178] width 56 height 10
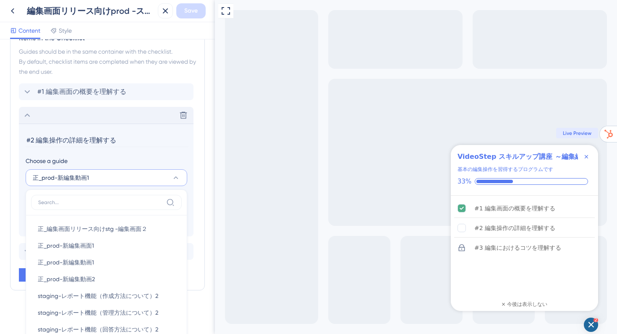
scroll to position [497, 0]
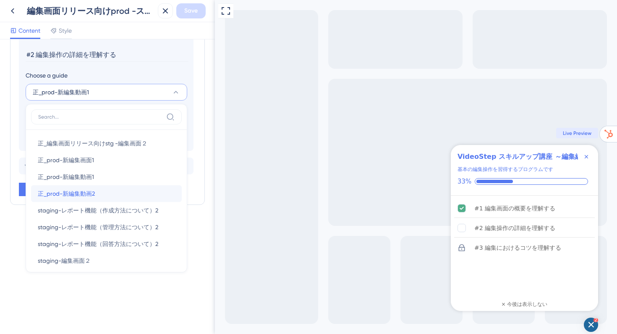
click at [81, 195] on span "正_prod-新編集動画2" at bounding box center [66, 194] width 57 height 10
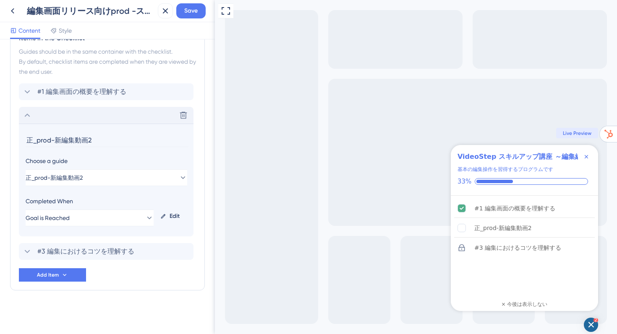
click at [104, 138] on input "正_prod-新編集動画2" at bounding box center [107, 140] width 163 height 13
drag, startPoint x: 104, startPoint y: 139, endPoint x: 5, endPoint y: 138, distance: 99.0
click at [5, 138] on div "Checklist Header Title VideoStep スキルアップ講座 ～編集編～ Subtitle 基本の編集操作を習得するプログラムです Fu…" at bounding box center [107, 186] width 215 height 295
paste input "#2 編集操作の詳細を理解する"
type input "#2 編集操作の詳細を理解する"
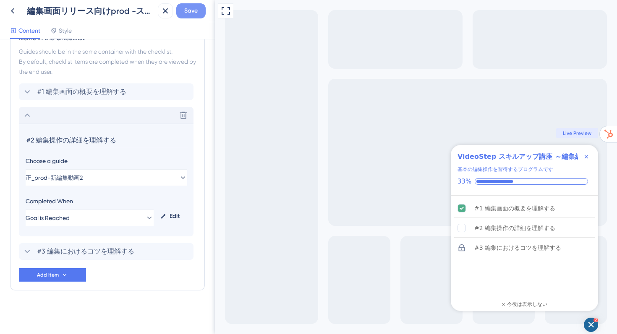
click at [184, 12] on span "Save" at bounding box center [190, 11] width 13 height 10
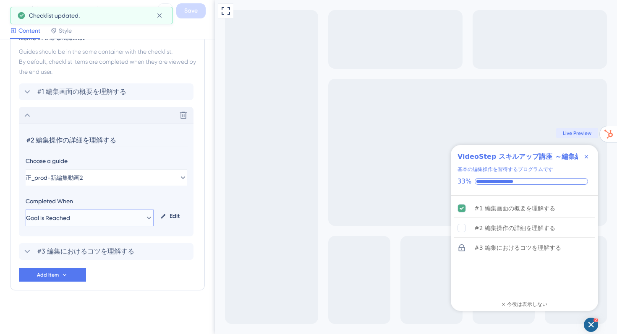
click at [145, 221] on icon at bounding box center [149, 218] width 8 height 8
click at [173, 217] on div "Edit" at bounding box center [172, 216] width 30 height 20
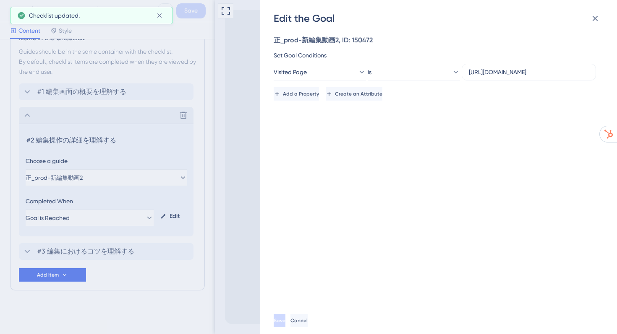
click at [171, 217] on div "Edit the Goal 正_prod-新編集動画2, ID: 150472 Set Goal Conditions Visited Page is htt…" at bounding box center [308, 167] width 617 height 334
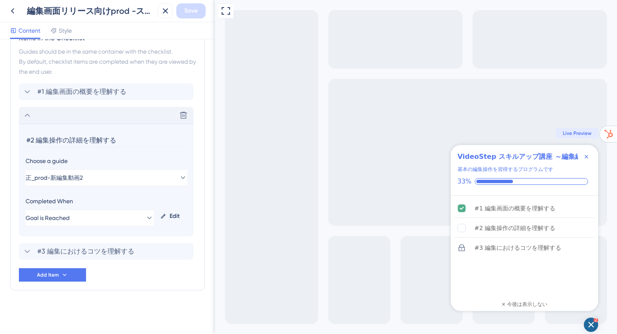
click at [172, 217] on div "Edit" at bounding box center [172, 216] width 30 height 20
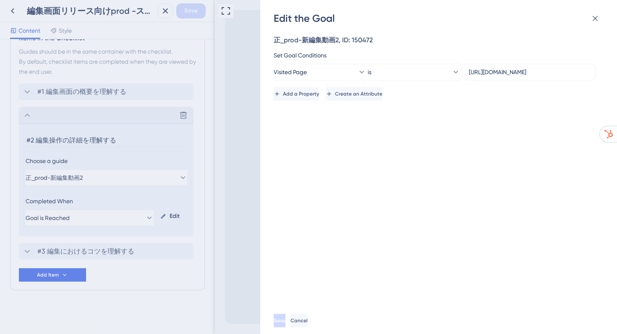
click at [255, 162] on div "Edit the Goal 正_prod-新編集動画2, ID: 150472 Set Goal Conditions Visited Page is htt…" at bounding box center [308, 167] width 617 height 334
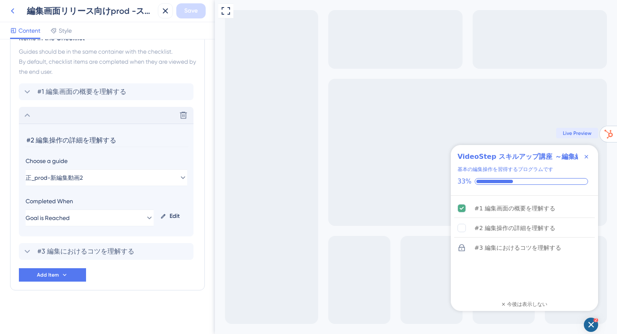
click at [10, 16] on icon at bounding box center [13, 11] width 10 height 10
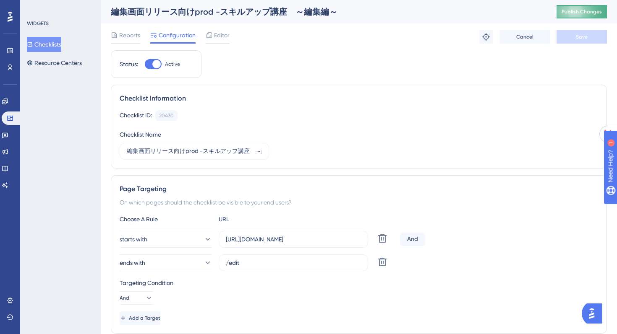
click at [568, 13] on span "Publish Changes" at bounding box center [581, 11] width 40 height 7
click at [8, 104] on icon at bounding box center [5, 101] width 7 height 7
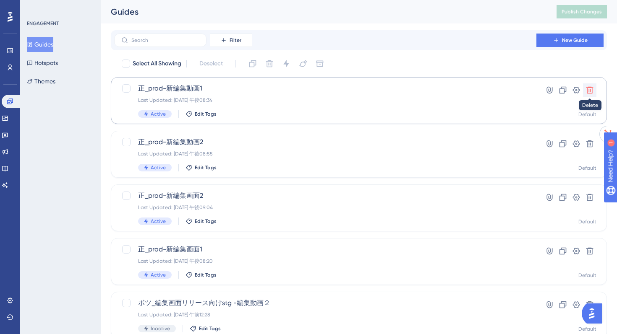
click at [586, 94] on icon at bounding box center [589, 90] width 8 height 8
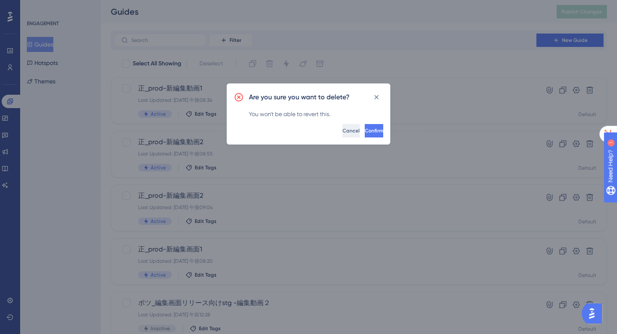
click at [342, 131] on span "Cancel" at bounding box center [350, 131] width 17 height 7
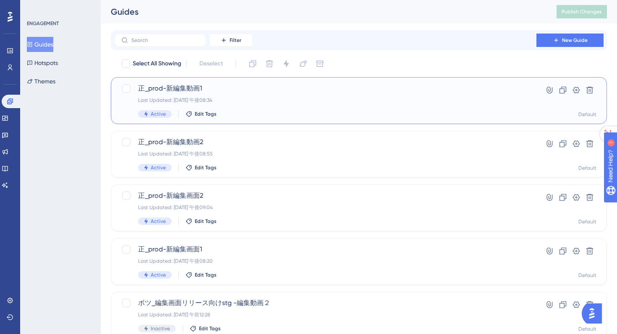
click at [232, 96] on div "正_prod-新編集動画1 Last Updated: 2025年8月23日 午後08:34 Active Edit Tags" at bounding box center [325, 100] width 374 height 34
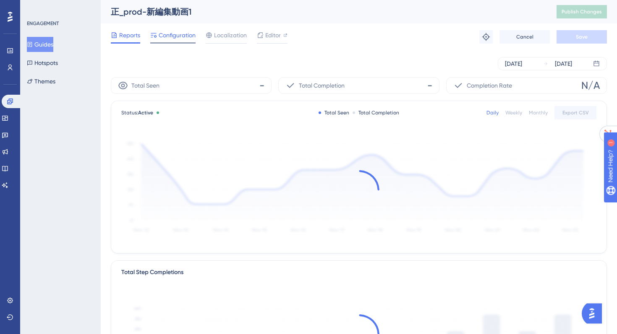
click at [193, 36] on span "Configuration" at bounding box center [177, 35] width 37 height 10
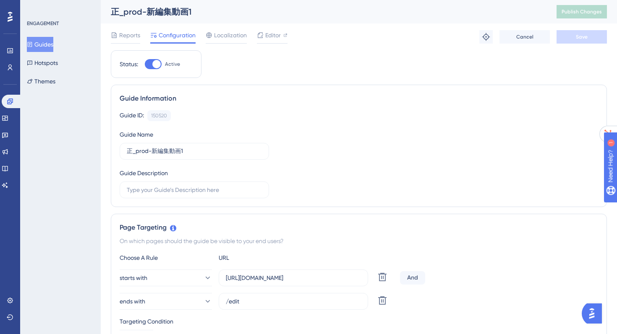
click at [157, 57] on div "Status: Active" at bounding box center [156, 64] width 91 height 28
click at [157, 60] on div at bounding box center [156, 64] width 8 height 8
click at [145, 64] on input "Active" at bounding box center [144, 64] width 0 height 0
checkbox input "false"
click at [570, 37] on button "Save" at bounding box center [581, 36] width 50 height 13
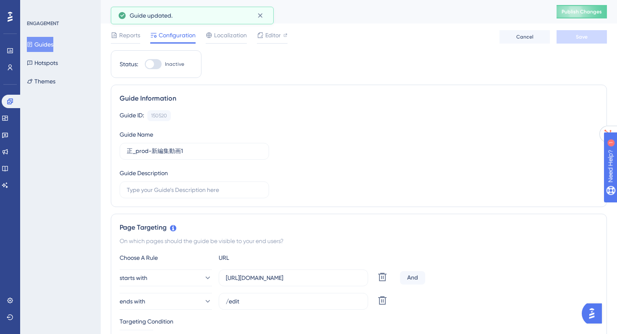
click at [380, 148] on div "Guide ID: 150520 Copy Guide Name 正_prod-新編集動画1 Guide Description" at bounding box center [359, 154] width 478 height 88
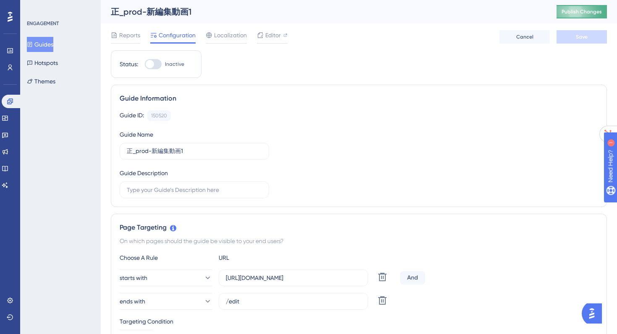
click at [578, 10] on span "Publish Changes" at bounding box center [581, 11] width 40 height 7
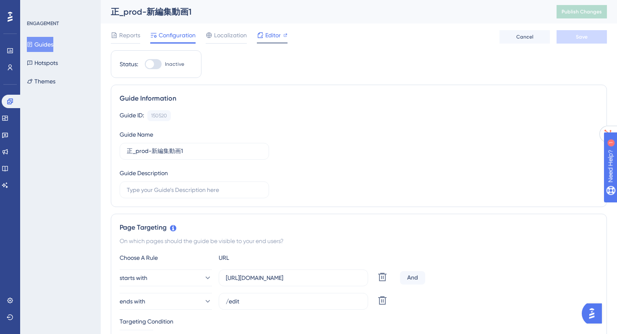
click at [272, 37] on span "Editor" at bounding box center [273, 35] width 16 height 10
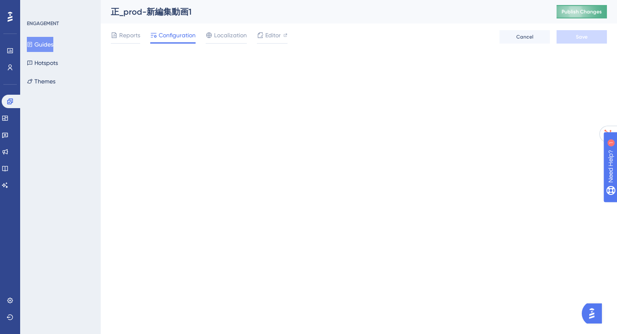
click at [564, 10] on span "Publish Changes" at bounding box center [581, 11] width 40 height 7
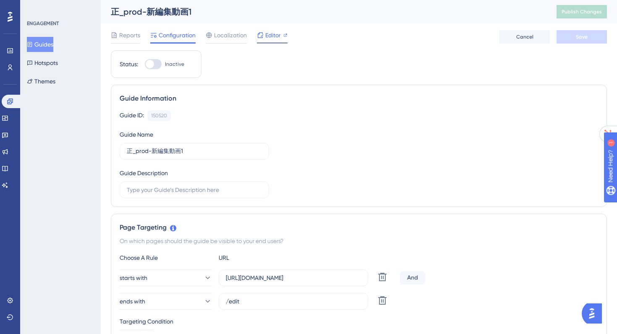
click at [270, 35] on span "Editor" at bounding box center [273, 35] width 16 height 10
click at [10, 101] on icon at bounding box center [10, 101] width 7 height 7
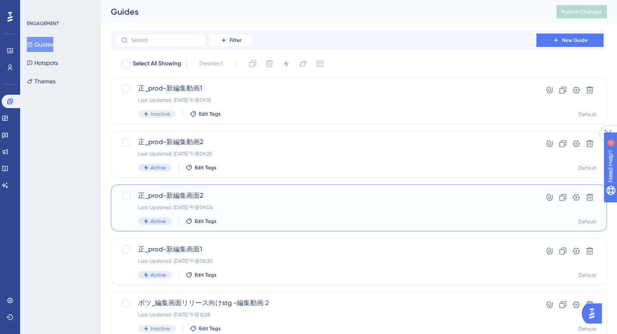
click at [197, 196] on span "正_prod-新編集画面2" at bounding box center [325, 196] width 374 height 10
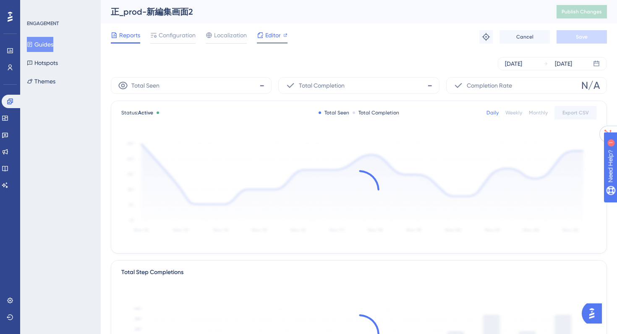
click at [266, 34] on span "Editor" at bounding box center [273, 35] width 16 height 10
click at [562, 15] on span "Publish Changes" at bounding box center [581, 11] width 40 height 7
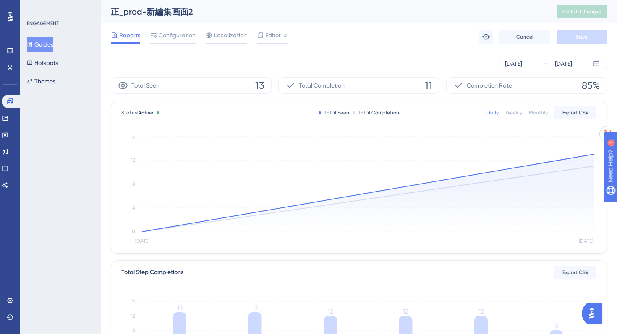
click at [45, 42] on button "Guides" at bounding box center [40, 44] width 26 height 15
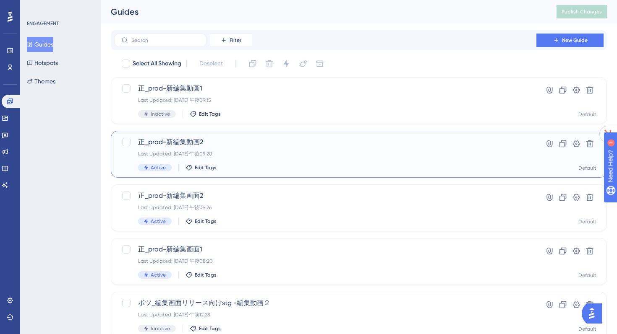
click at [218, 144] on span "正_prod-新編集動画2" at bounding box center [325, 142] width 374 height 10
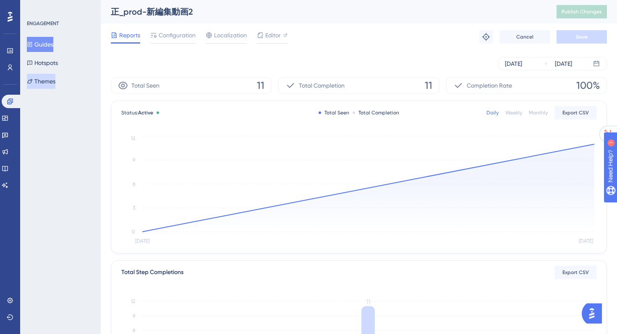
click at [53, 83] on button "Themes" at bounding box center [41, 81] width 29 height 15
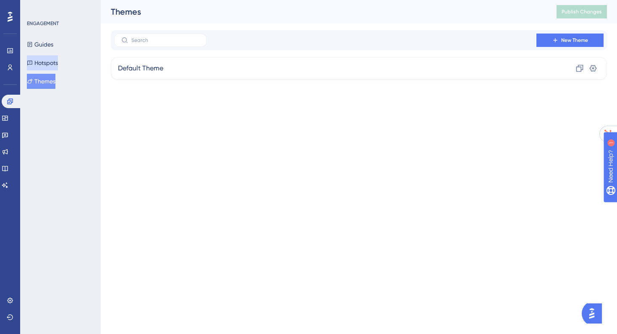
click at [49, 59] on button "Hotspots" at bounding box center [42, 62] width 31 height 15
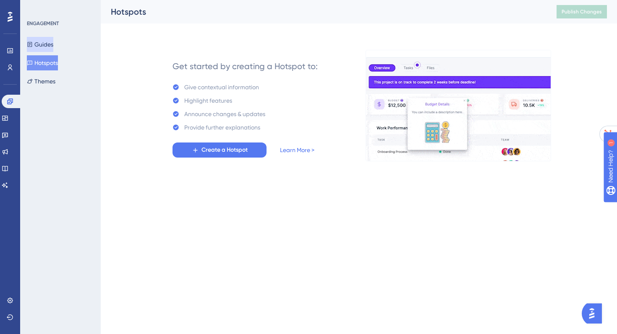
click at [47, 42] on button "Guides" at bounding box center [40, 44] width 26 height 15
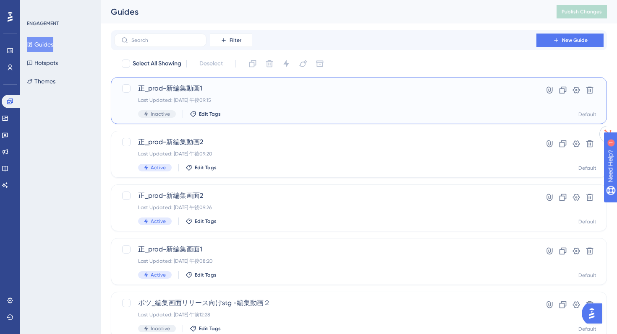
click at [227, 102] on div "Last Updated: [DATE] 午後09:15" at bounding box center [325, 100] width 374 height 7
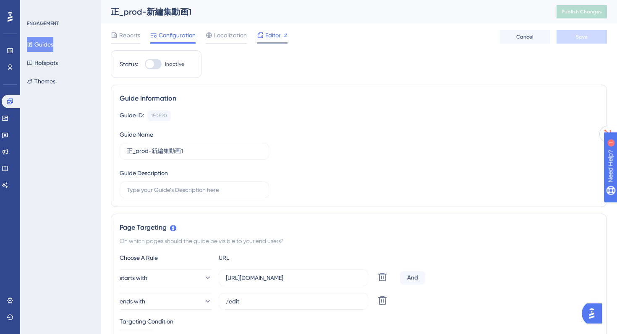
click at [263, 40] on div at bounding box center [260, 35] width 7 height 10
click at [222, 39] on span "Localization" at bounding box center [230, 35] width 33 height 10
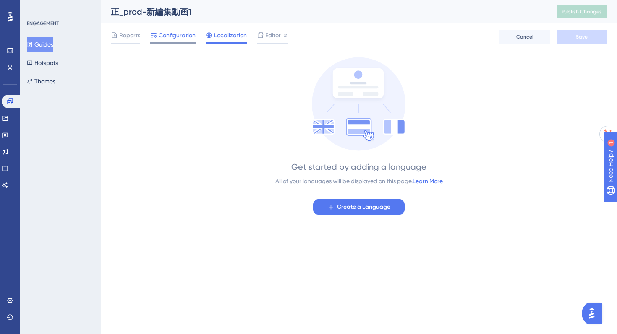
click at [177, 33] on span "Configuration" at bounding box center [177, 35] width 37 height 10
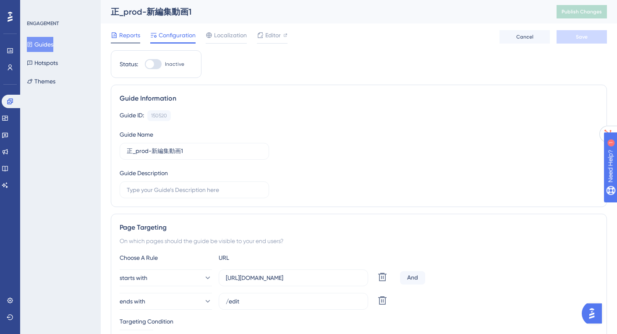
click at [129, 34] on span "Reports" at bounding box center [129, 35] width 21 height 10
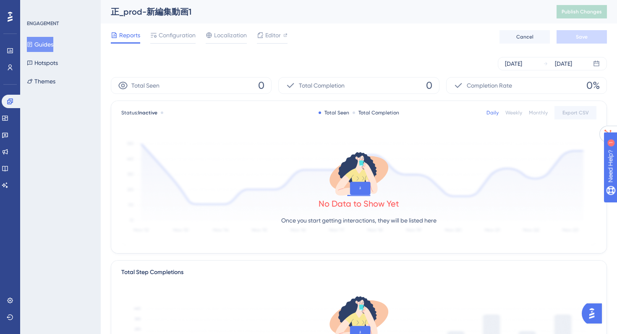
click at [53, 42] on button "Guides" at bounding box center [40, 44] width 26 height 15
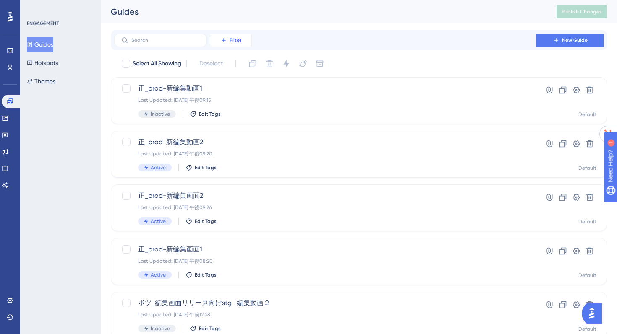
click at [226, 38] on icon at bounding box center [223, 40] width 7 height 7
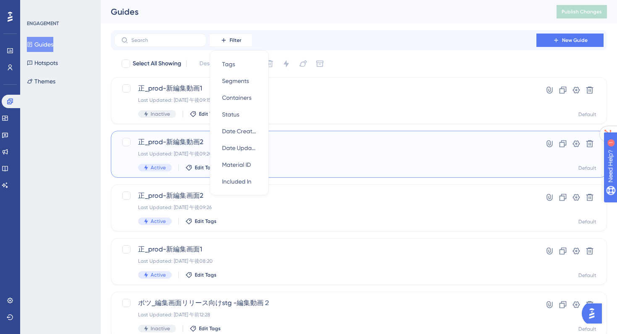
click at [166, 146] on span "正_prod-新編集動画2" at bounding box center [325, 142] width 374 height 10
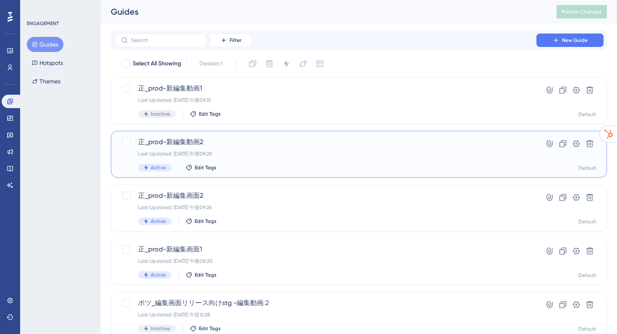
click at [184, 163] on div "正_prod-新編集動画2 Last Updated: [DATE] 午後09:20 Active Edit Tags" at bounding box center [325, 154] width 374 height 34
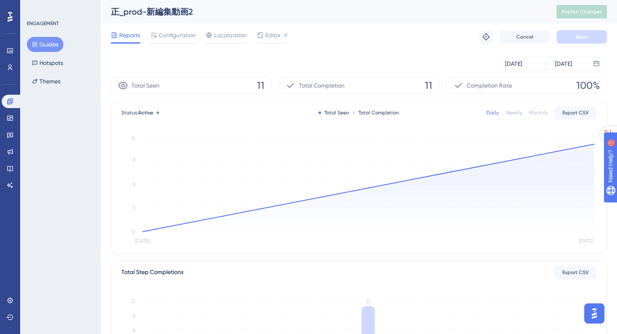
click at [44, 46] on button "Guides" at bounding box center [45, 44] width 36 height 15
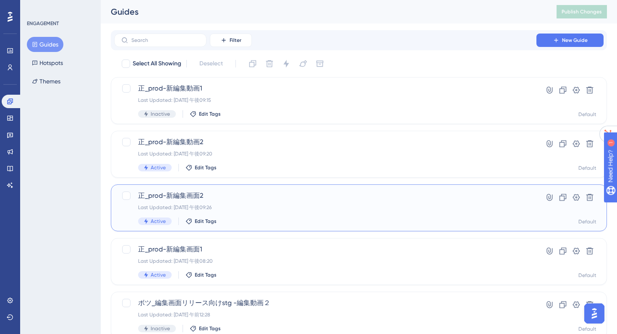
click at [210, 202] on div "正_prod-新編集画面2 Last Updated: [DATE] 午後09:26 Active Edit Tags" at bounding box center [325, 208] width 374 height 34
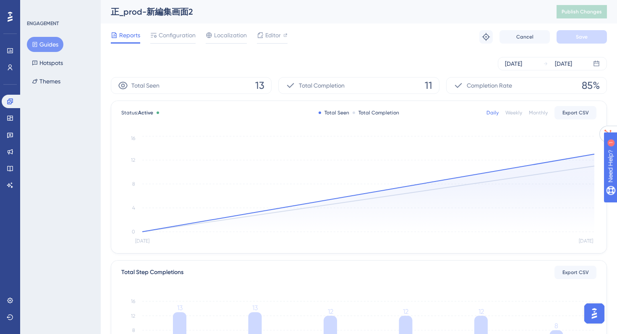
click at [53, 49] on button "Guides" at bounding box center [45, 44] width 36 height 15
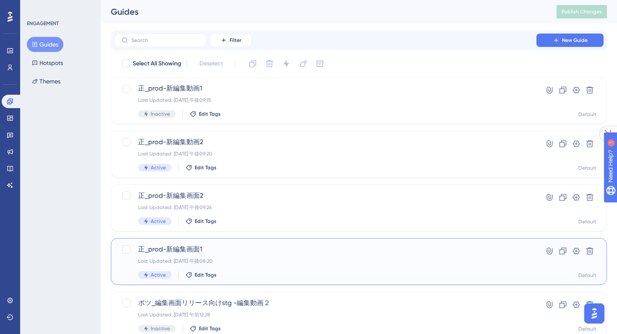
click at [230, 253] on span "正_prod-新編集画面1" at bounding box center [325, 250] width 374 height 10
